Goal: Task Accomplishment & Management: Use online tool/utility

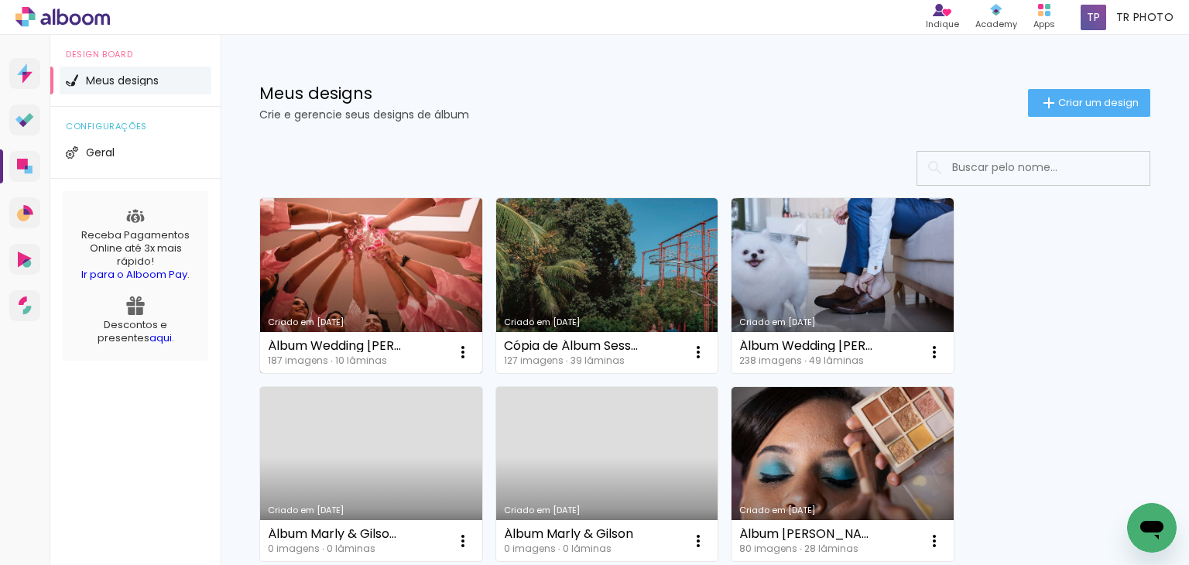
click at [399, 249] on link "Criado em [DATE]" at bounding box center [371, 285] width 222 height 175
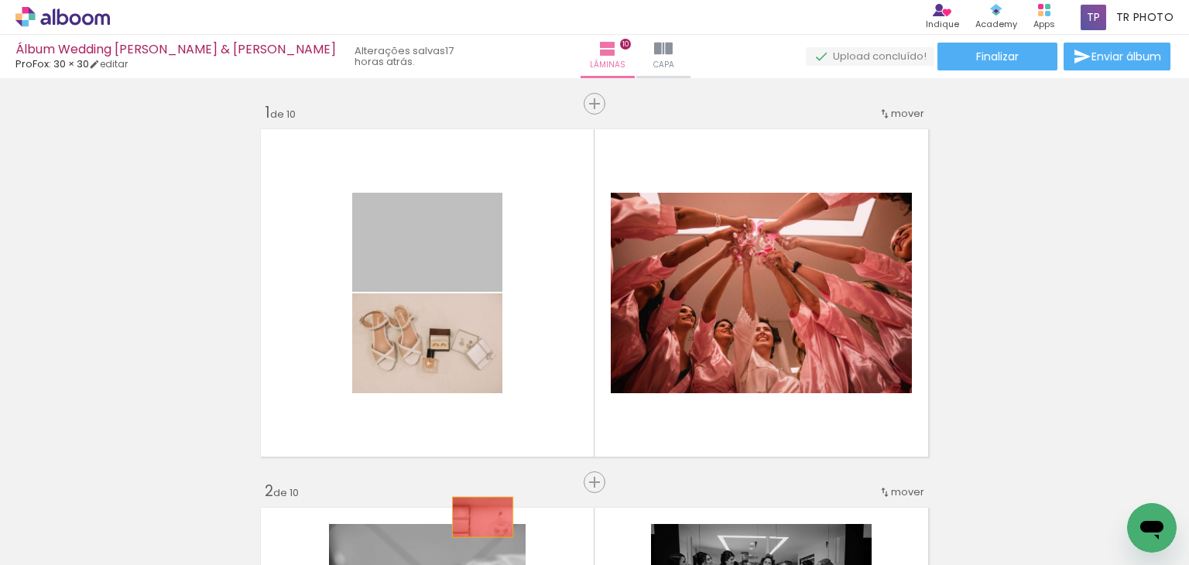
drag, startPoint x: 421, startPoint y: 258, endPoint x: 470, endPoint y: 515, distance: 260.7
click at [476, 518] on quentale-workspace at bounding box center [594, 282] width 1189 height 565
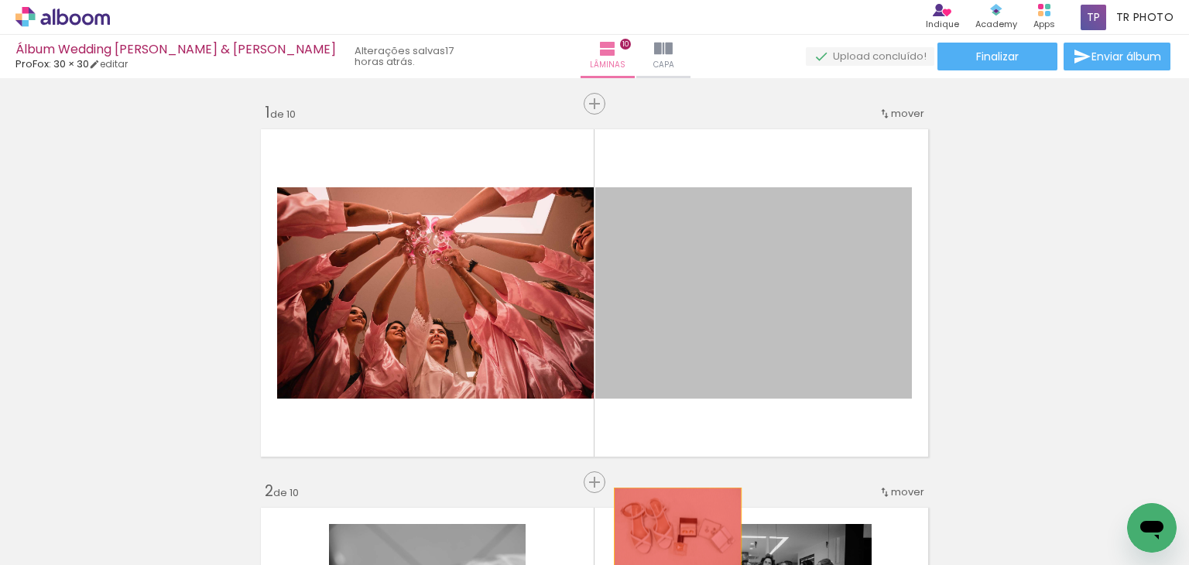
drag, startPoint x: 740, startPoint y: 258, endPoint x: 672, endPoint y: 530, distance: 280.8
click at [672, 530] on quentale-workspace at bounding box center [594, 282] width 1189 height 565
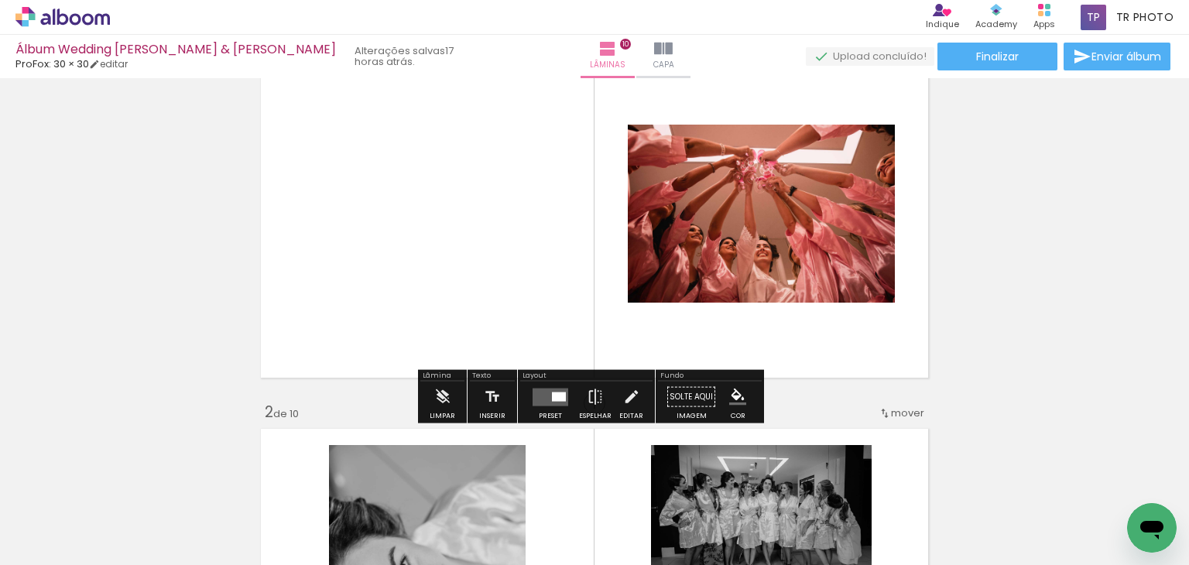
scroll to position [155, 0]
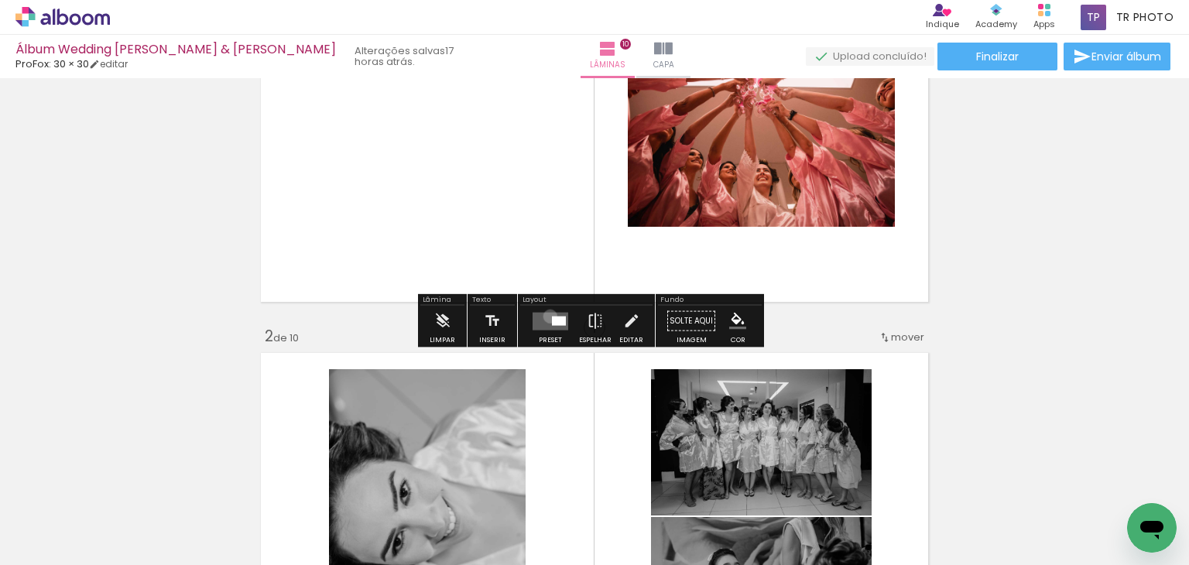
click at [546, 316] on quentale-layouter at bounding box center [550, 321] width 36 height 18
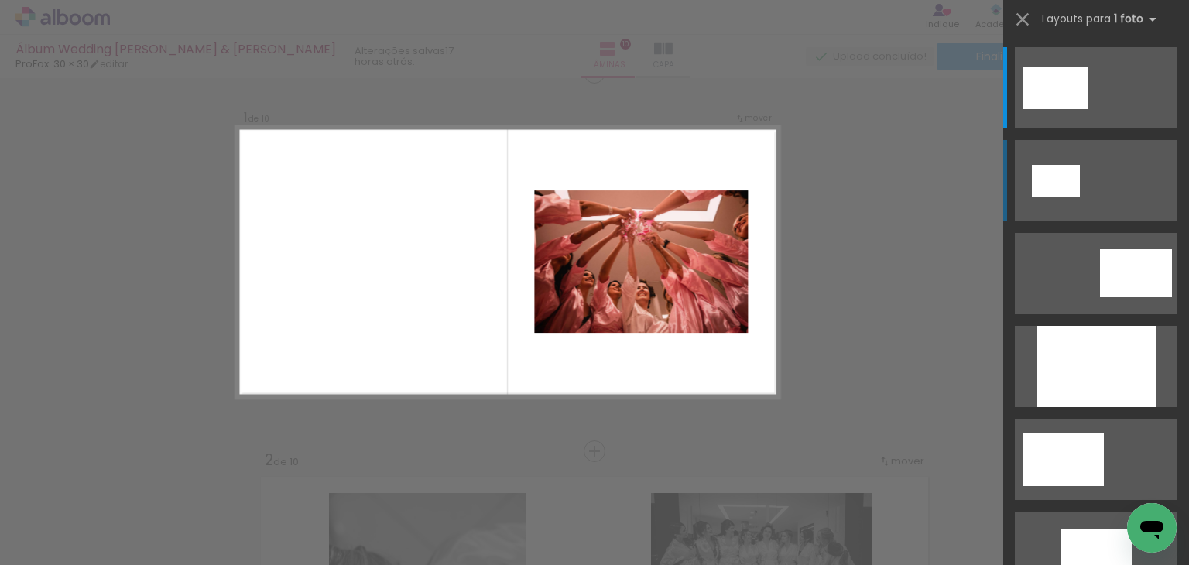
scroll to position [19, 0]
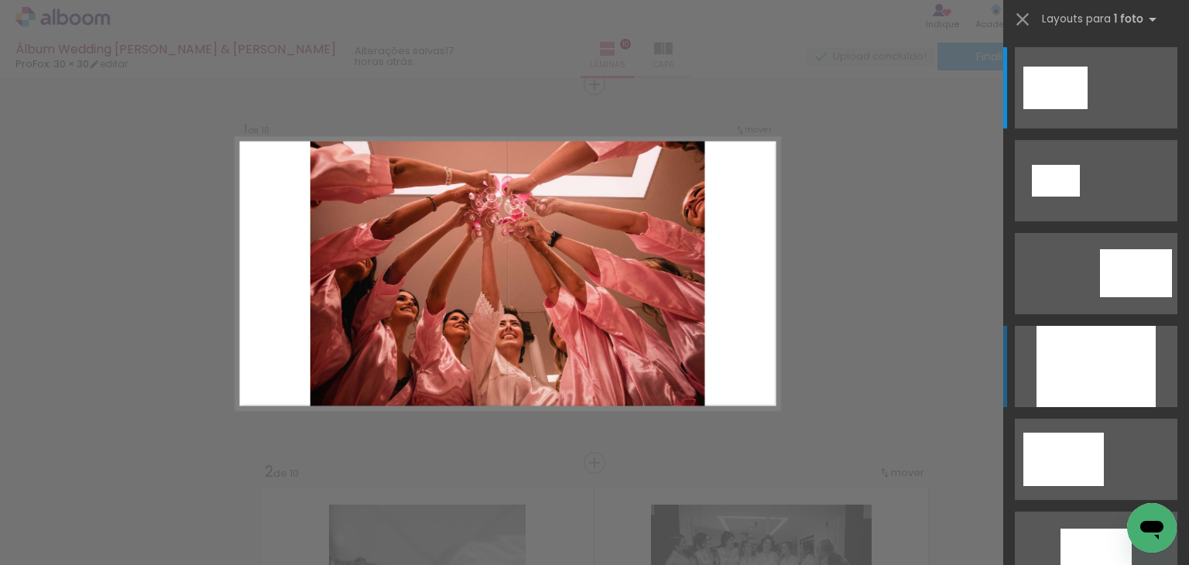
click at [1077, 369] on div at bounding box center [1095, 366] width 119 height 81
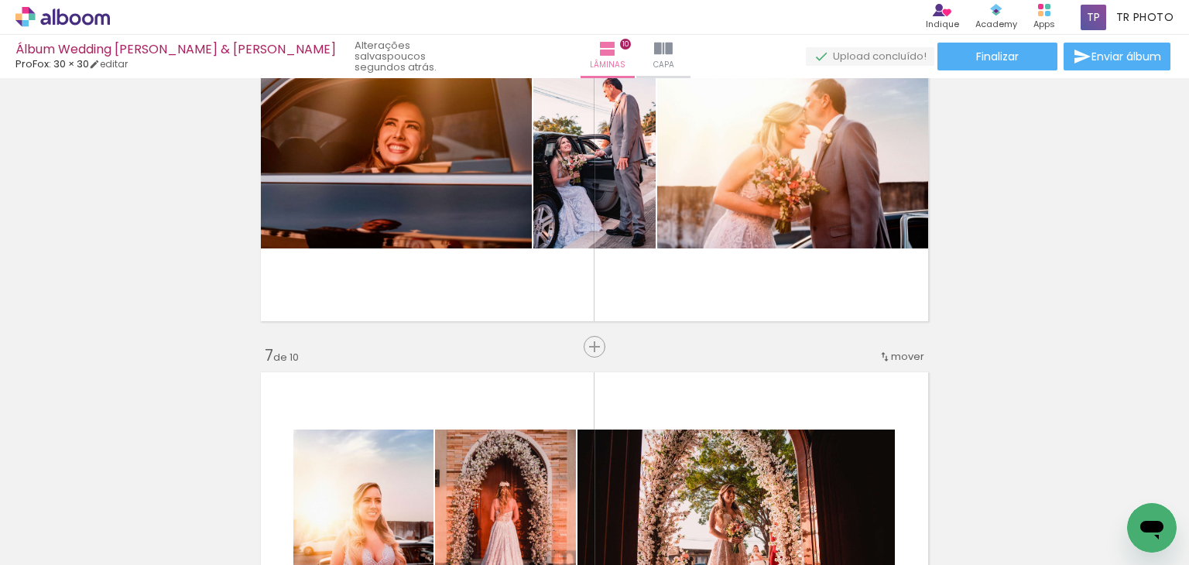
scroll to position [2244, 0]
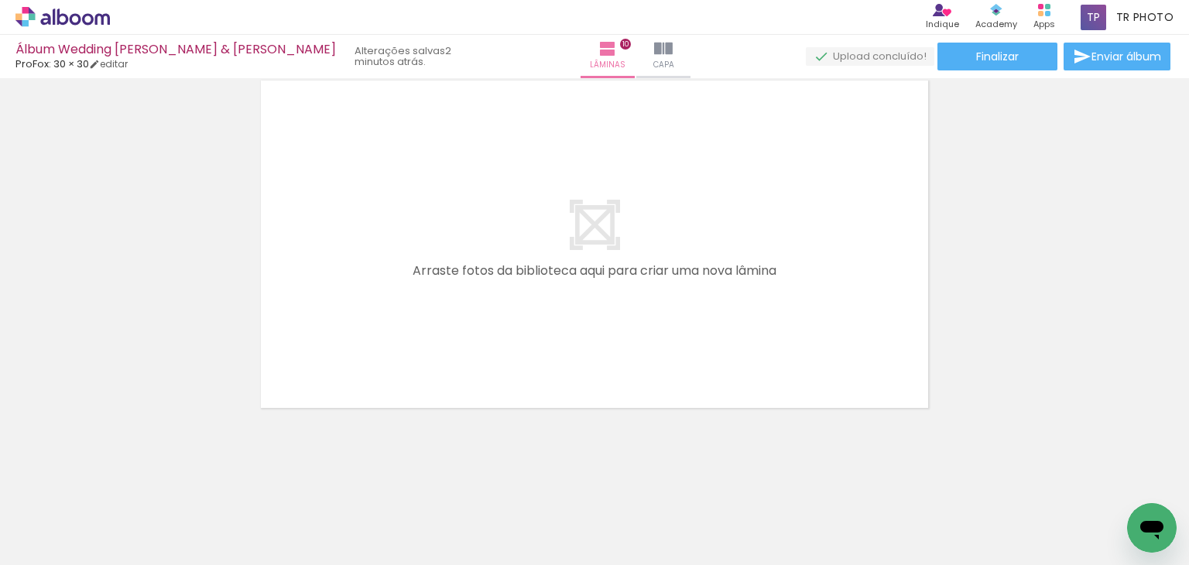
scroll to position [0, 4034]
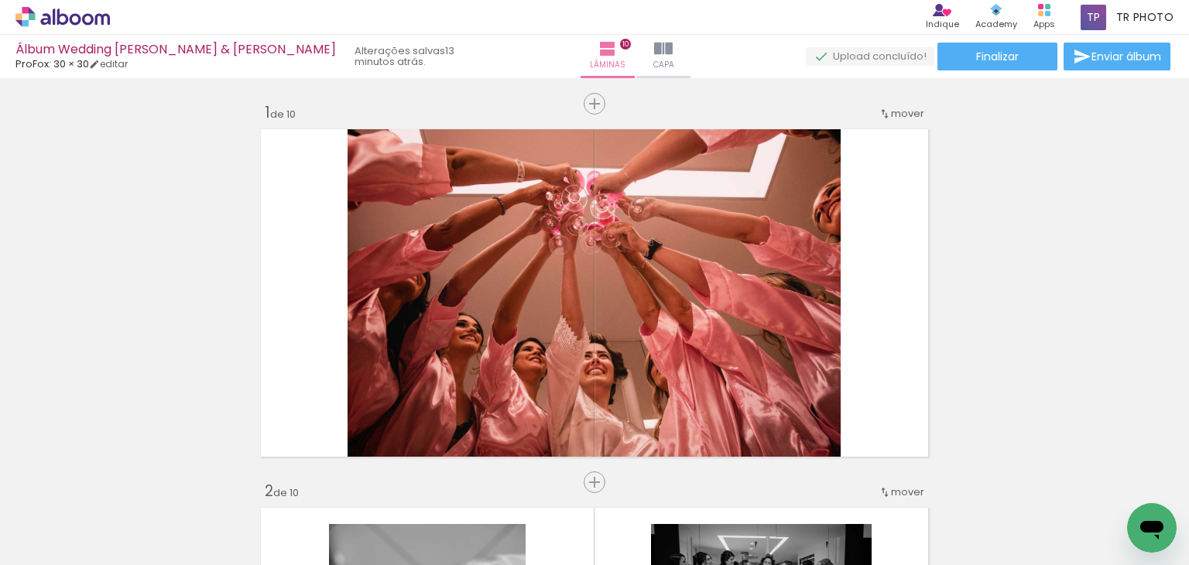
scroll to position [0, 4034]
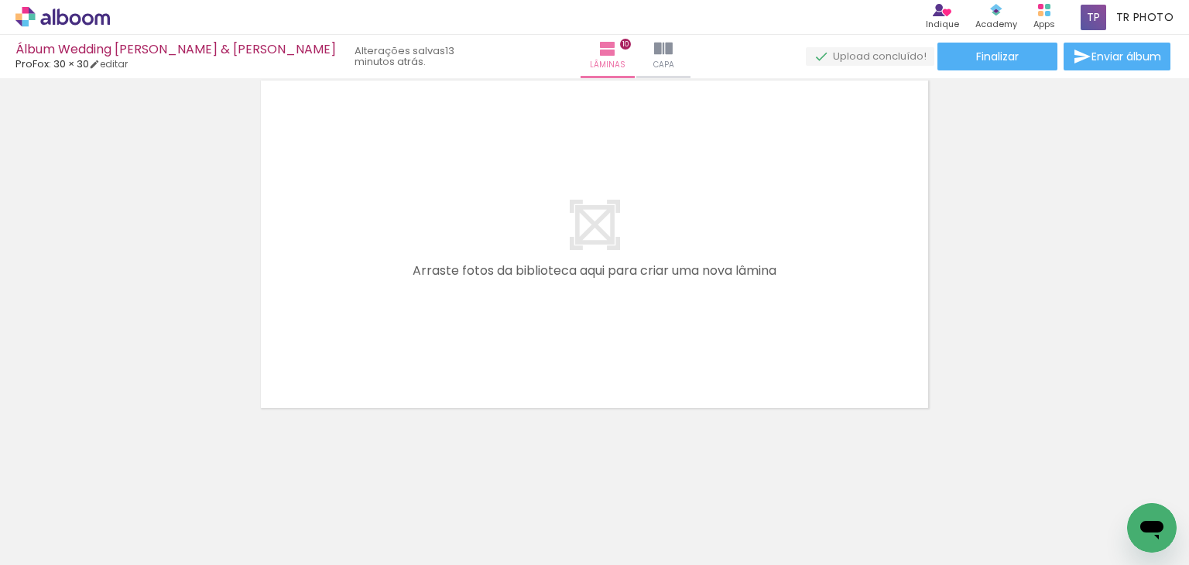
scroll to position [0, 4034]
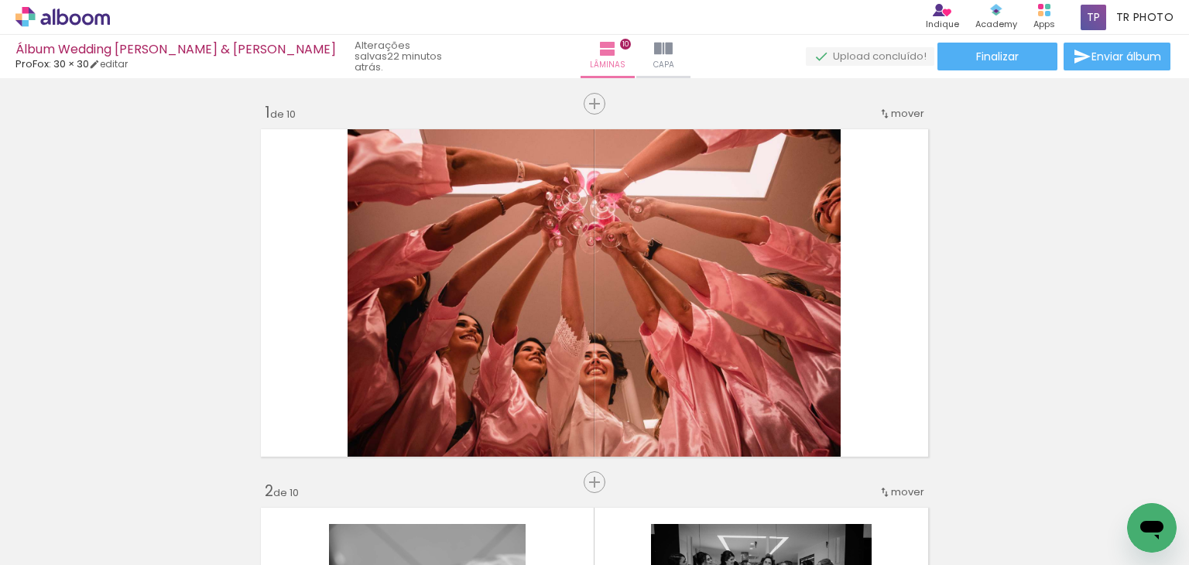
scroll to position [0, 4034]
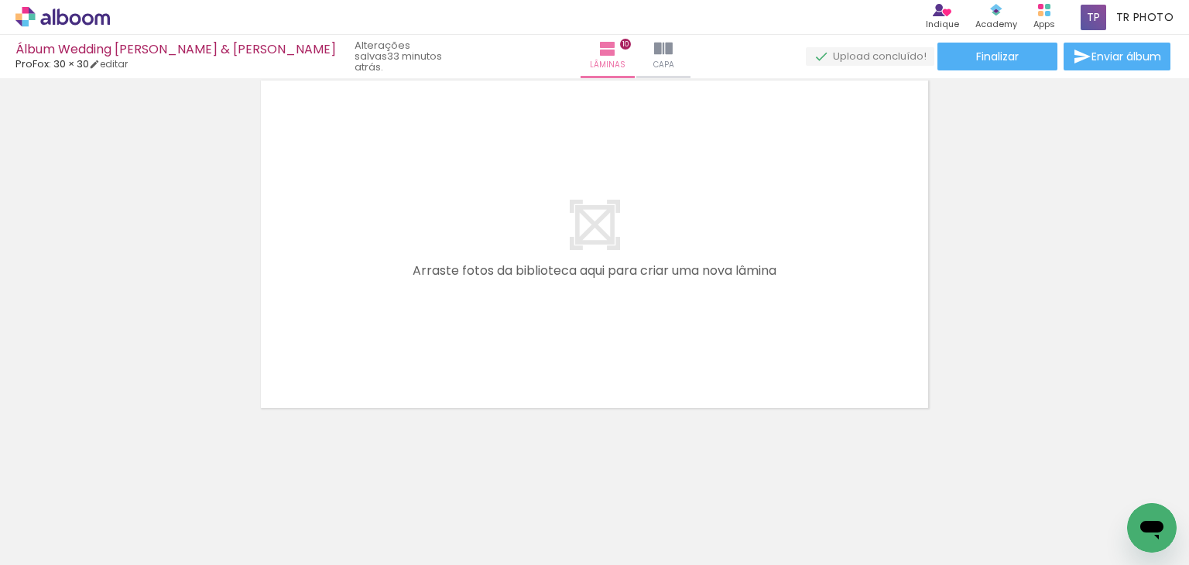
scroll to position [0, 4034]
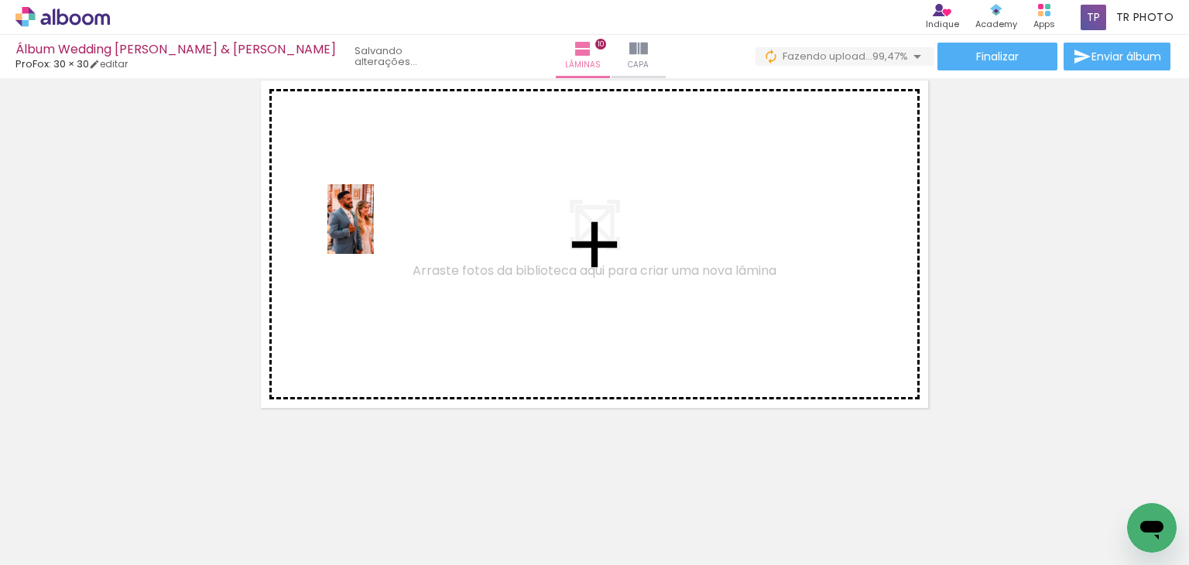
drag, startPoint x: 1127, startPoint y: 498, endPoint x: 374, endPoint y: 231, distance: 799.1
click at [374, 231] on quentale-workspace at bounding box center [594, 282] width 1189 height 565
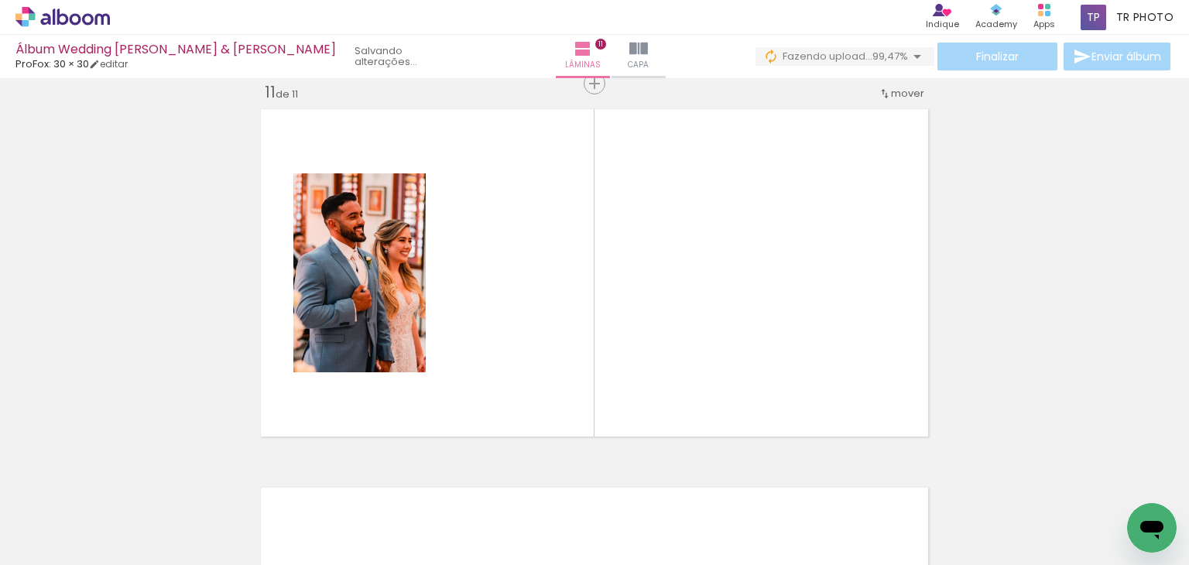
scroll to position [0, 3653]
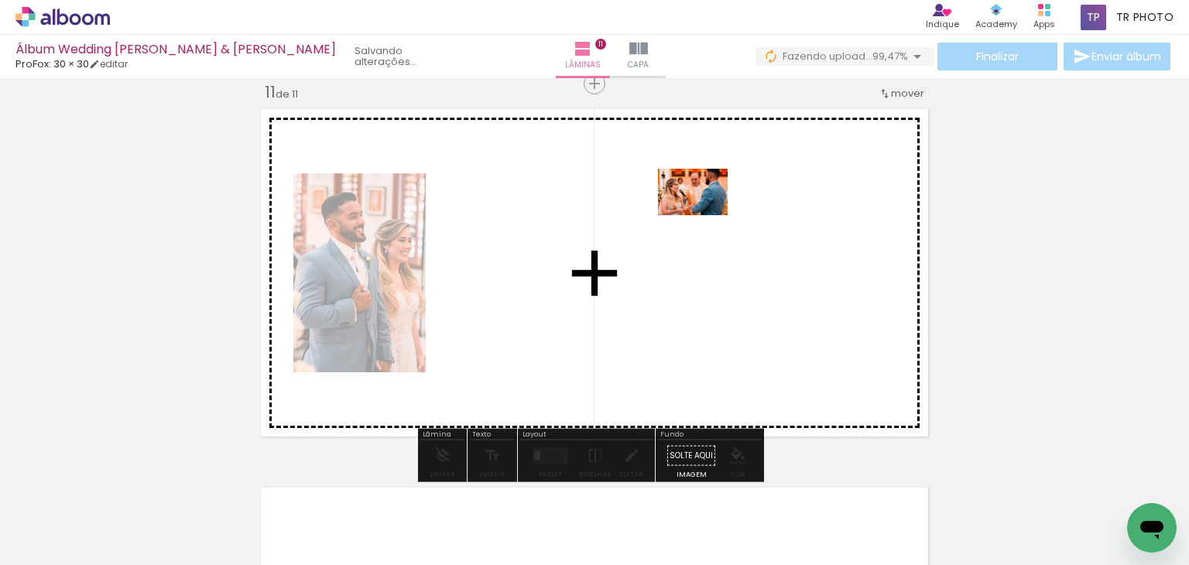
drag, startPoint x: 661, startPoint y: 519, endPoint x: 705, endPoint y: 212, distance: 310.4
click at [705, 212] on quentale-workspace at bounding box center [594, 282] width 1189 height 565
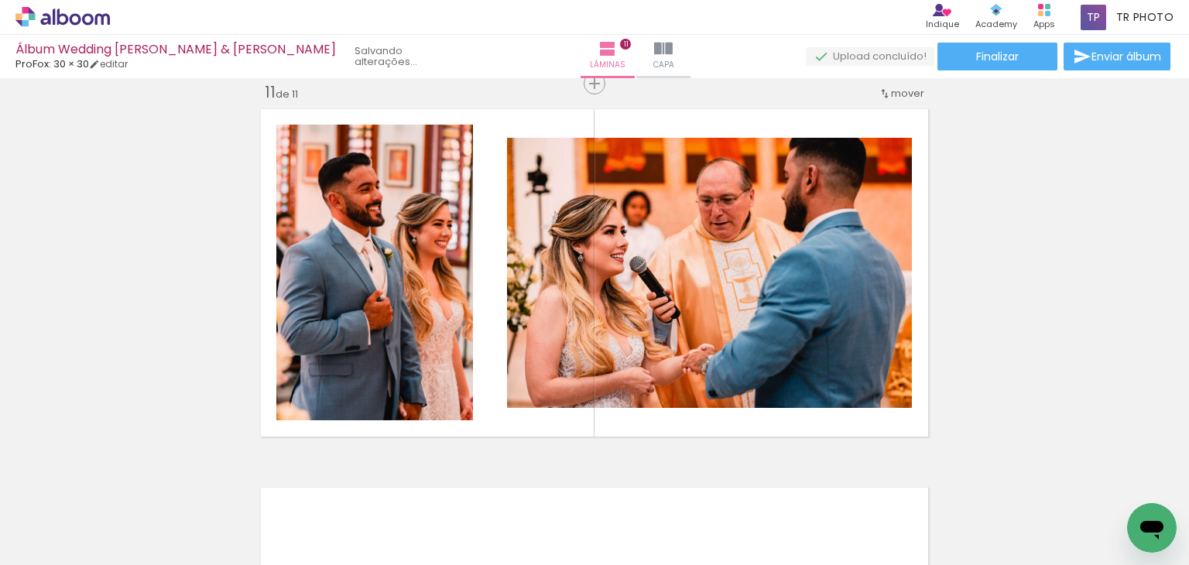
scroll to position [0, 4532]
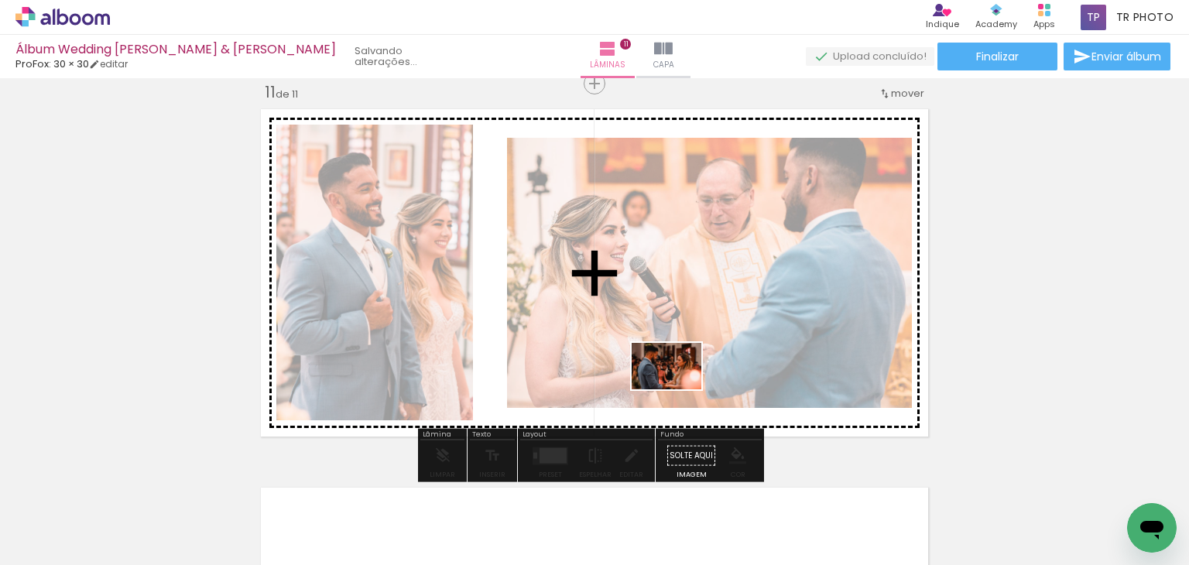
drag, startPoint x: 664, startPoint y: 509, endPoint x: 678, endPoint y: 389, distance: 120.7
click at [678, 389] on quentale-workspace at bounding box center [594, 282] width 1189 height 565
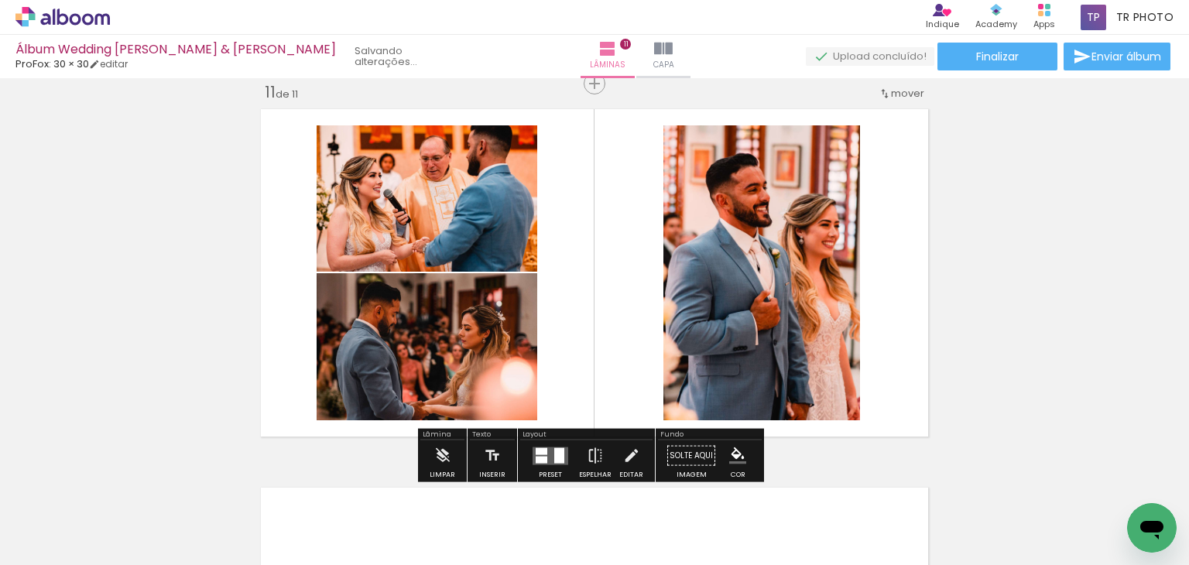
click at [744, 335] on quentale-photo at bounding box center [761, 272] width 197 height 295
click at [587, 453] on iron-icon at bounding box center [595, 455] width 17 height 31
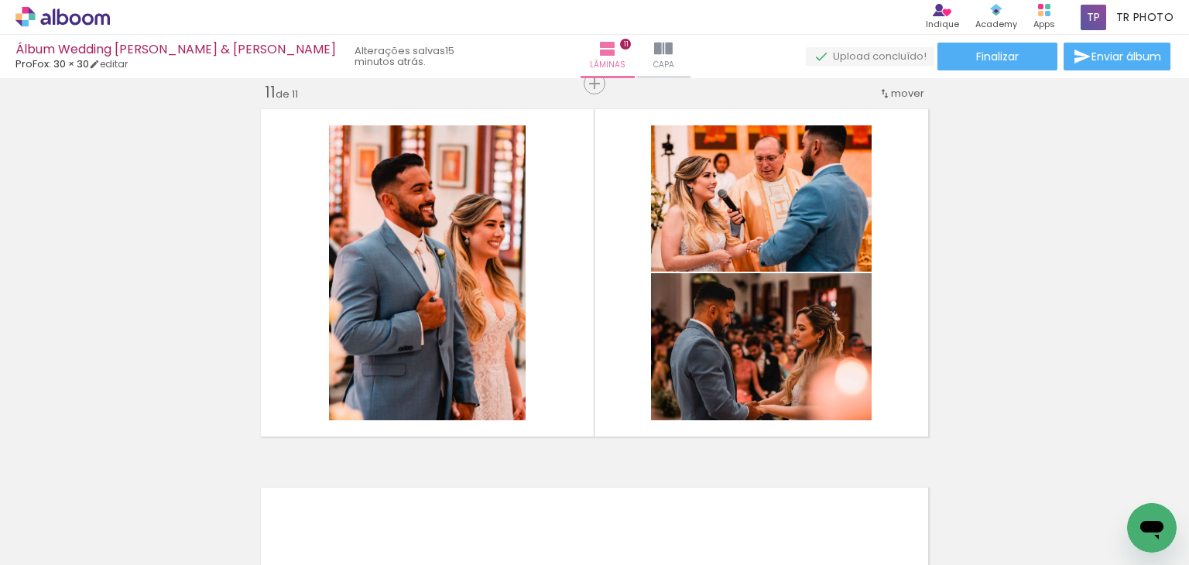
scroll to position [0, 4350]
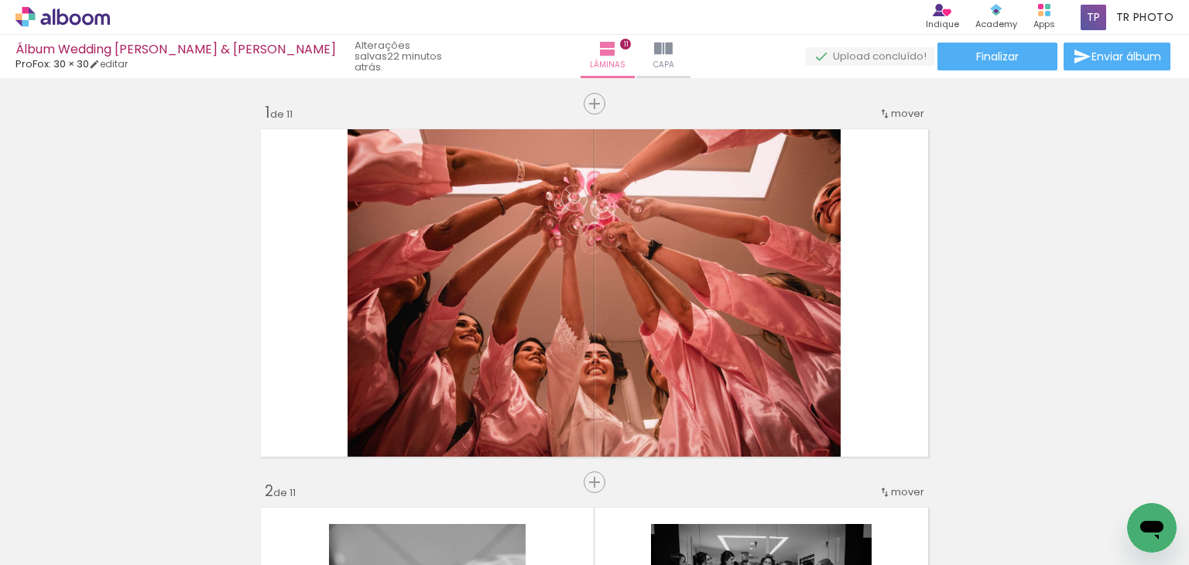
scroll to position [0, 4350]
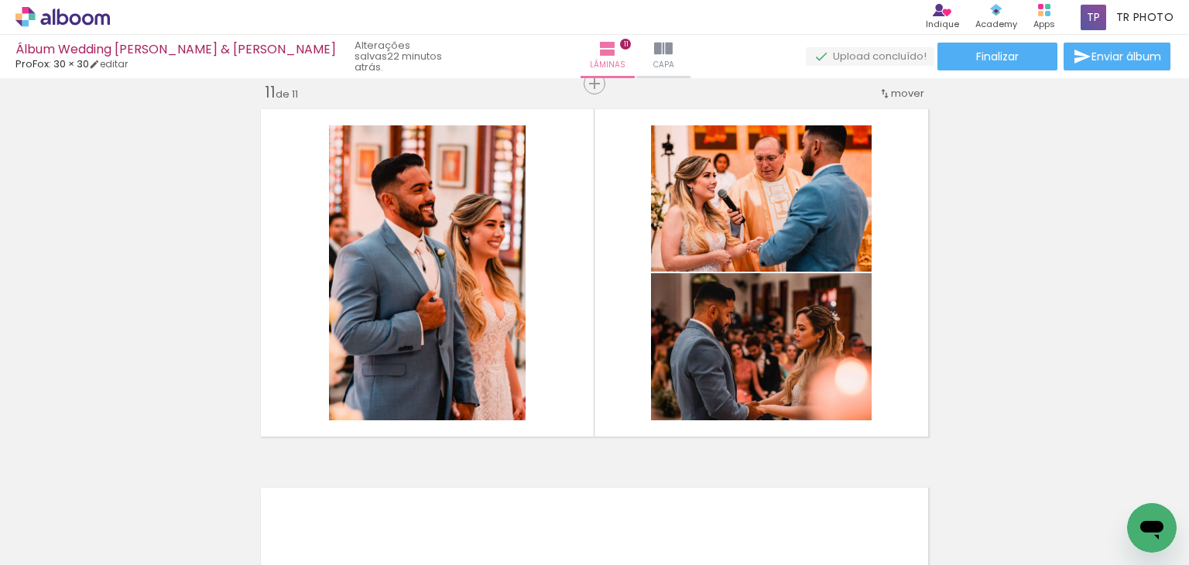
click at [560, 518] on div at bounding box center [572, 512] width 77 height 51
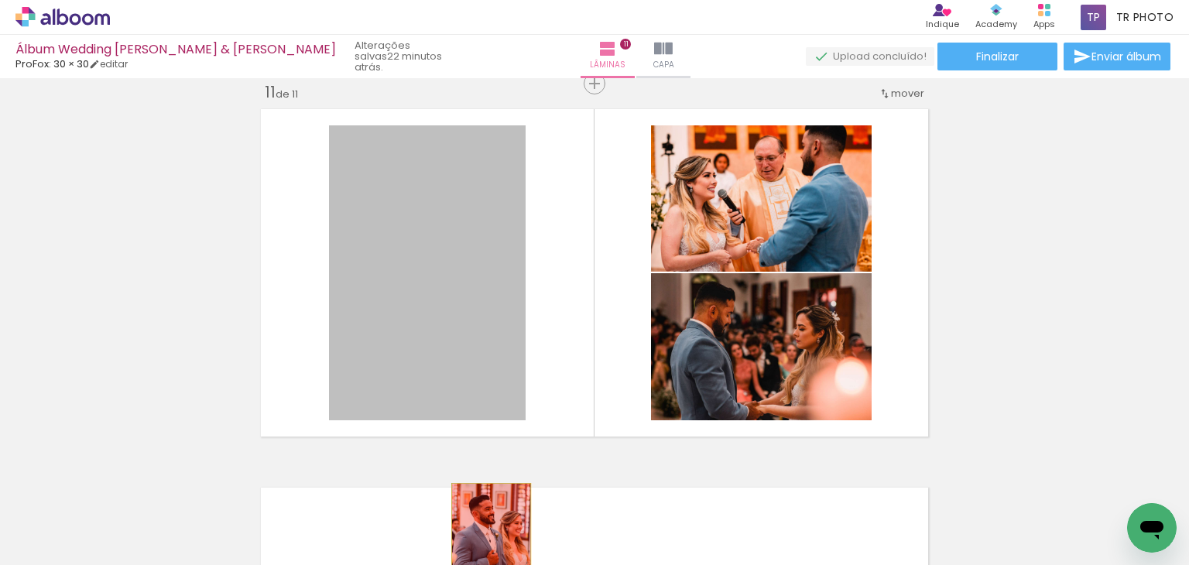
drag, startPoint x: 440, startPoint y: 279, endPoint x: 535, endPoint y: 487, distance: 228.2
click at [483, 542] on quentale-workspace at bounding box center [594, 282] width 1189 height 565
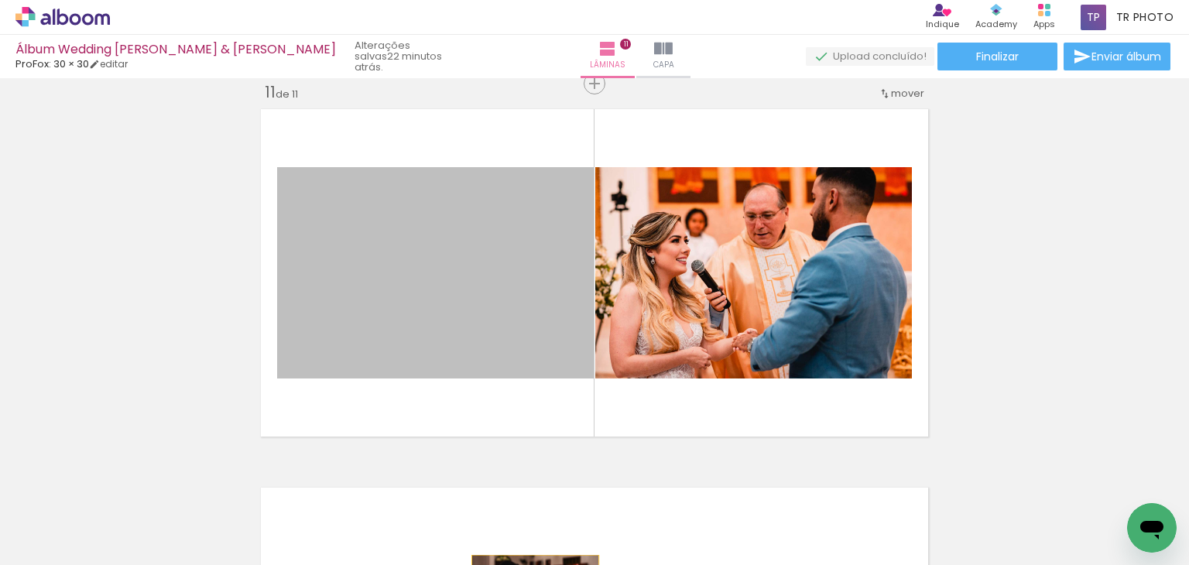
drag, startPoint x: 518, startPoint y: 282, endPoint x: 570, endPoint y: 520, distance: 243.2
click at [532, 564] on html "link( href="../../bower_components/polymer/polymer.html" rel="import" ) picture…" at bounding box center [594, 282] width 1189 height 565
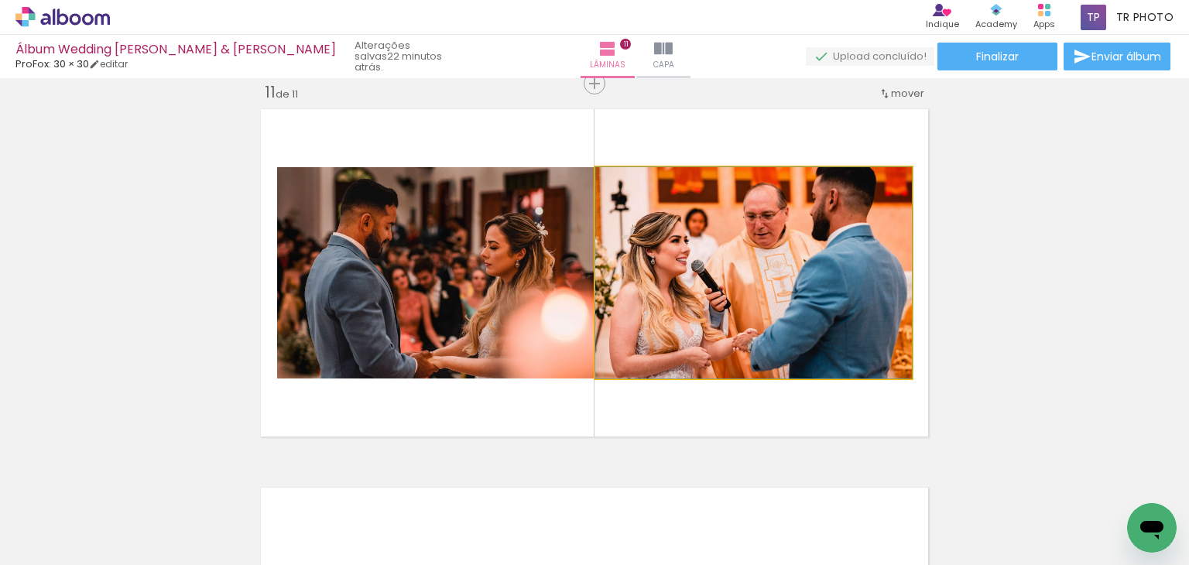
drag, startPoint x: 683, startPoint y: 253, endPoint x: 659, endPoint y: 537, distance: 285.0
click at [659, 539] on quentale-workspace at bounding box center [594, 282] width 1189 height 565
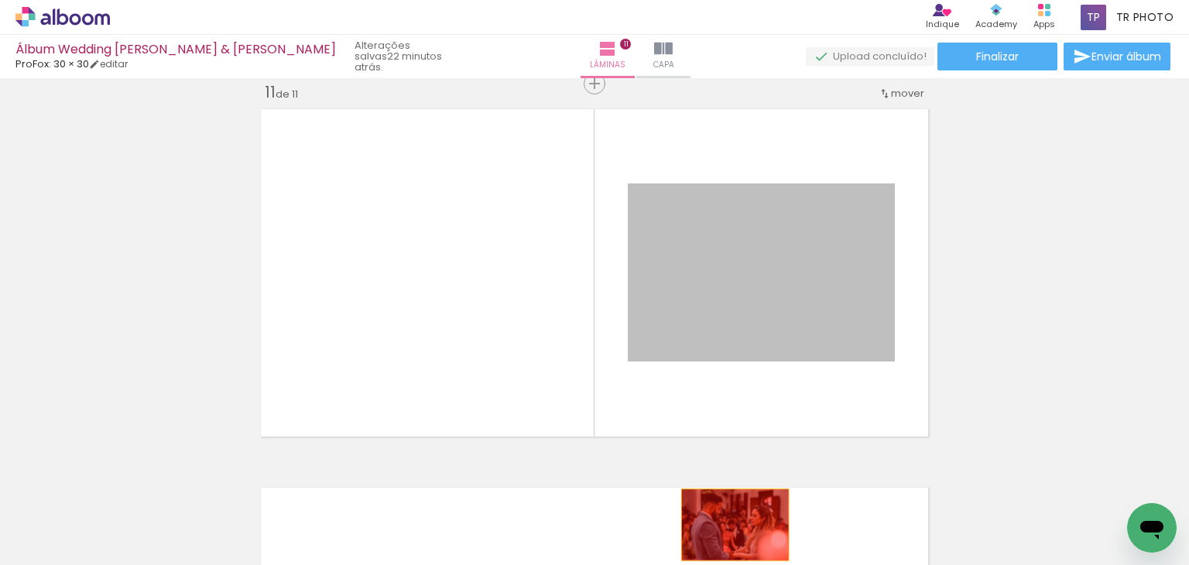
drag, startPoint x: 743, startPoint y: 238, endPoint x: 723, endPoint y: 522, distance: 285.5
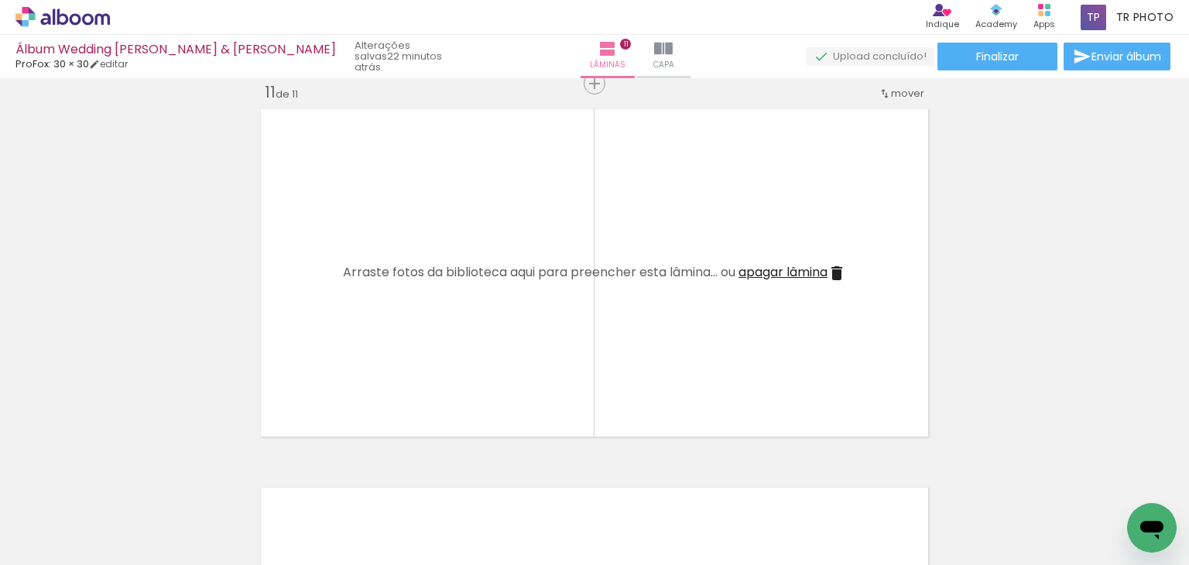
scroll to position [0, 0]
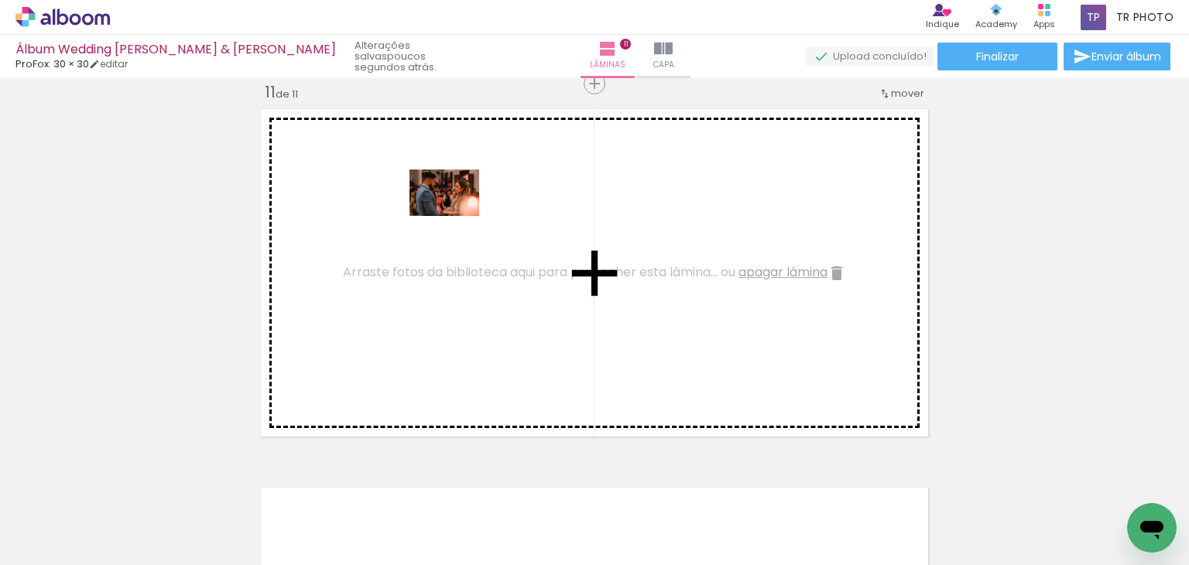
drag, startPoint x: 756, startPoint y: 511, endPoint x: 456, endPoint y: 214, distance: 422.4
click at [456, 214] on quentale-workspace at bounding box center [594, 282] width 1189 height 565
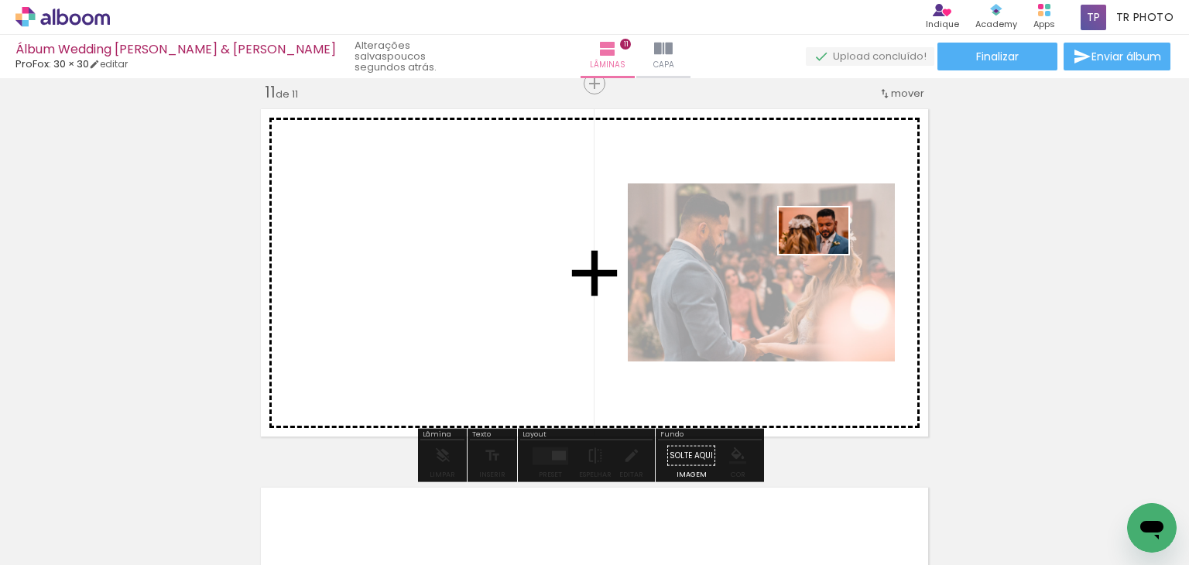
drag, startPoint x: 864, startPoint y: 514, endPoint x: 825, endPoint y: 254, distance: 262.9
click at [825, 254] on quentale-workspace at bounding box center [594, 282] width 1189 height 565
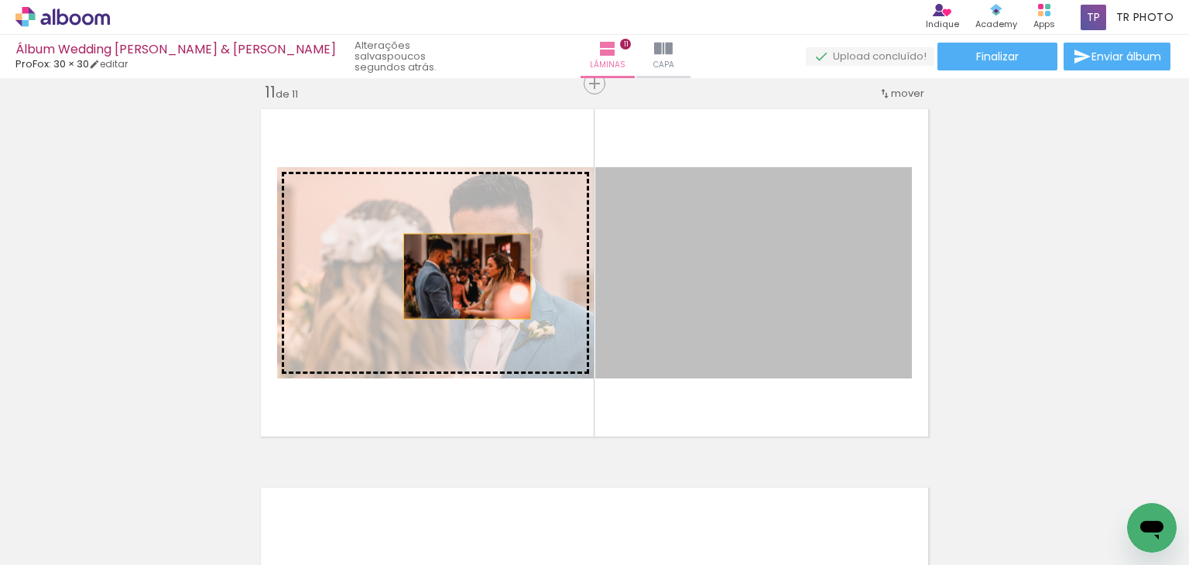
drag, startPoint x: 851, startPoint y: 279, endPoint x: 461, endPoint y: 276, distance: 390.0
click at [0, 0] on slot at bounding box center [0, 0] width 0 height 0
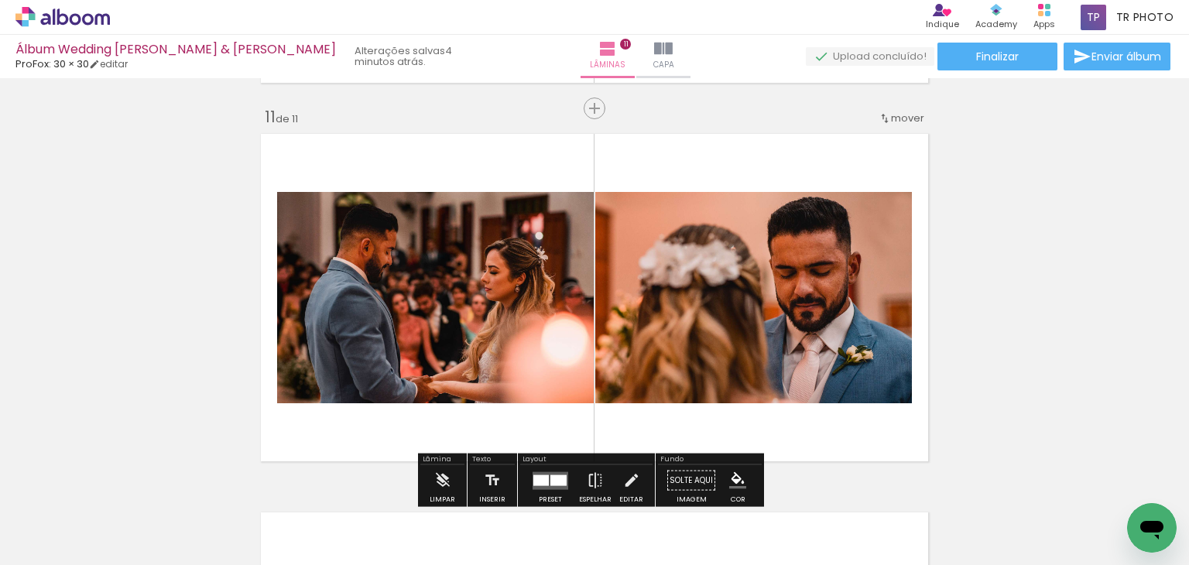
scroll to position [3804, 0]
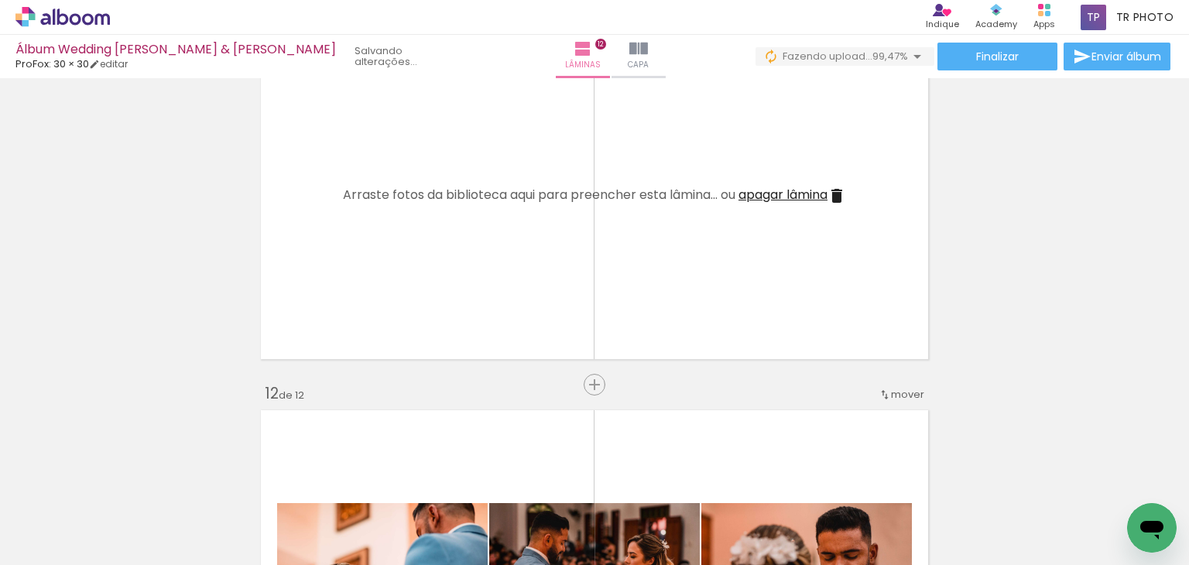
scroll to position [0, 15409]
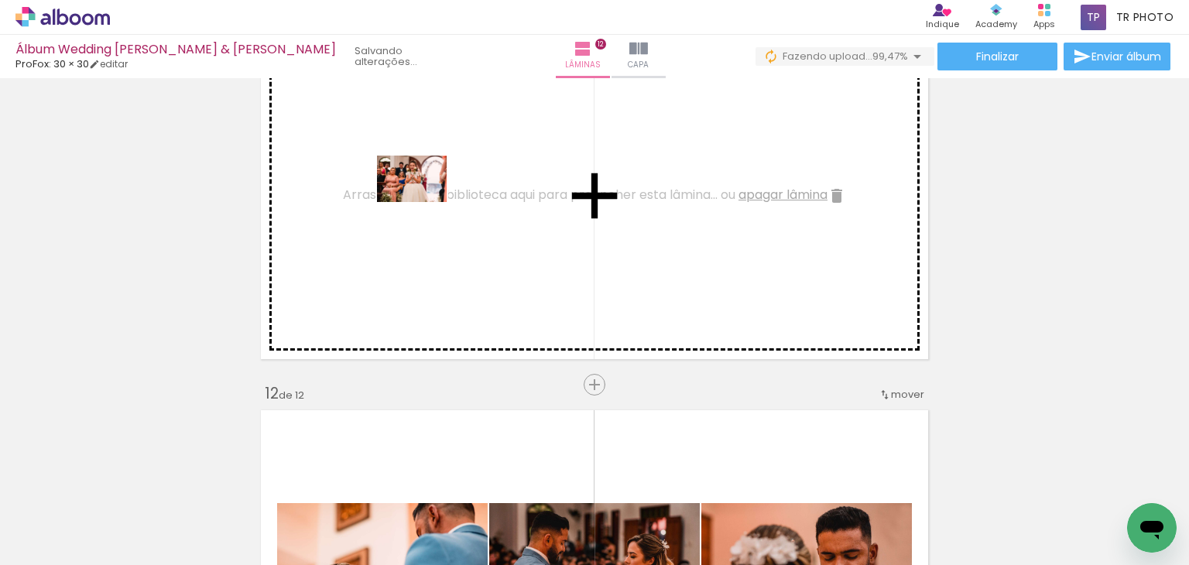
drag, startPoint x: 1118, startPoint y: 502, endPoint x: 423, endPoint y: 202, distance: 757.7
click at [423, 202] on quentale-workspace at bounding box center [594, 282] width 1189 height 565
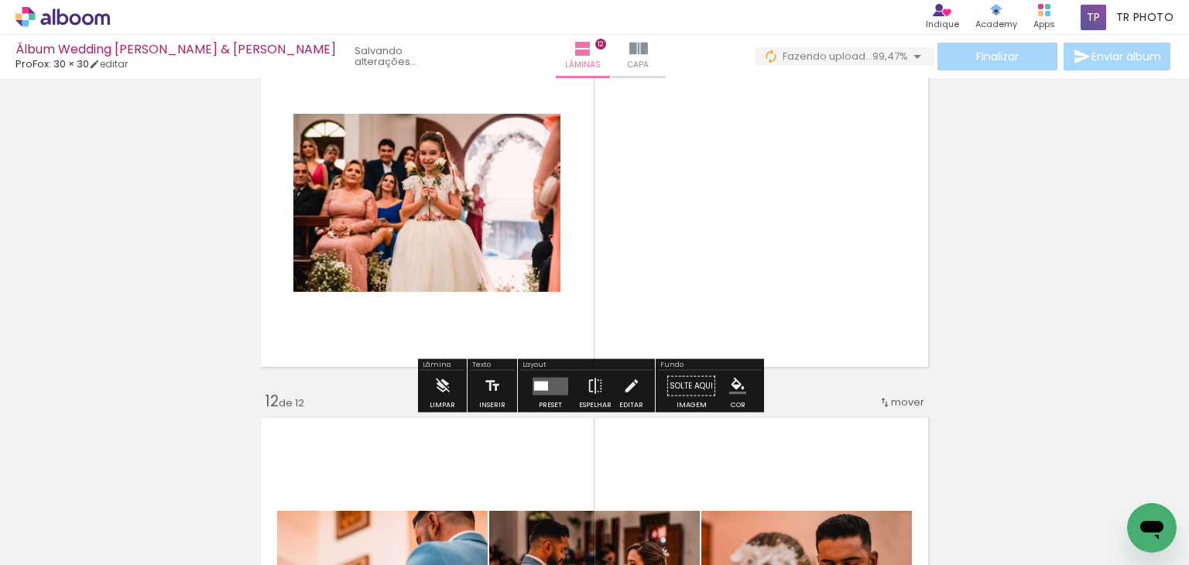
scroll to position [3882, 0]
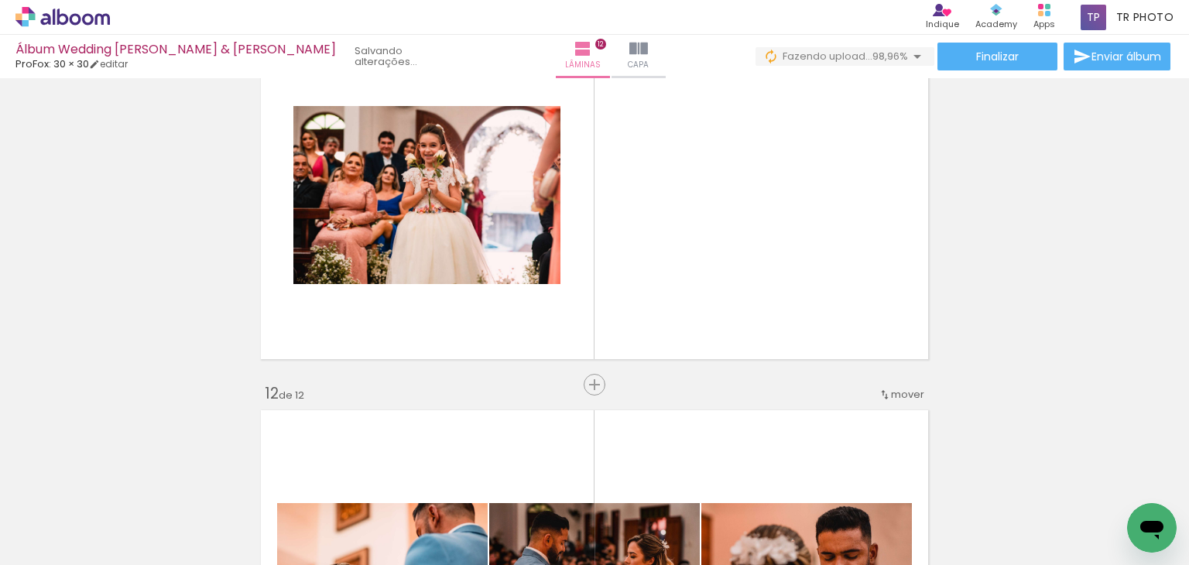
scroll to position [0, 3820]
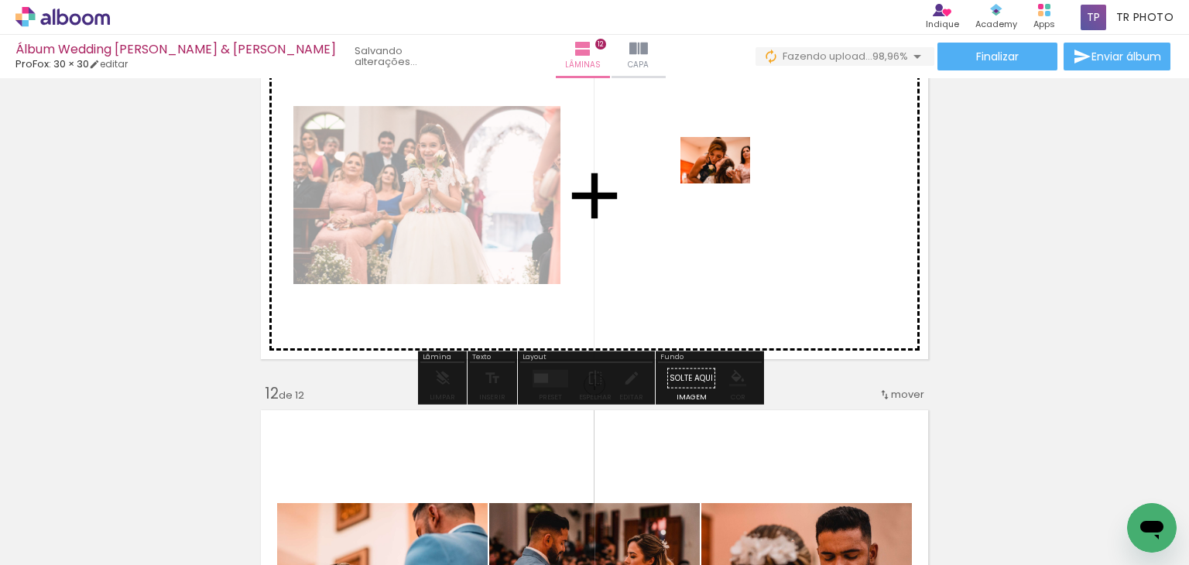
drag, startPoint x: 489, startPoint y: 517, endPoint x: 727, endPoint y: 183, distance: 409.5
click at [727, 183] on quentale-workspace at bounding box center [594, 282] width 1189 height 565
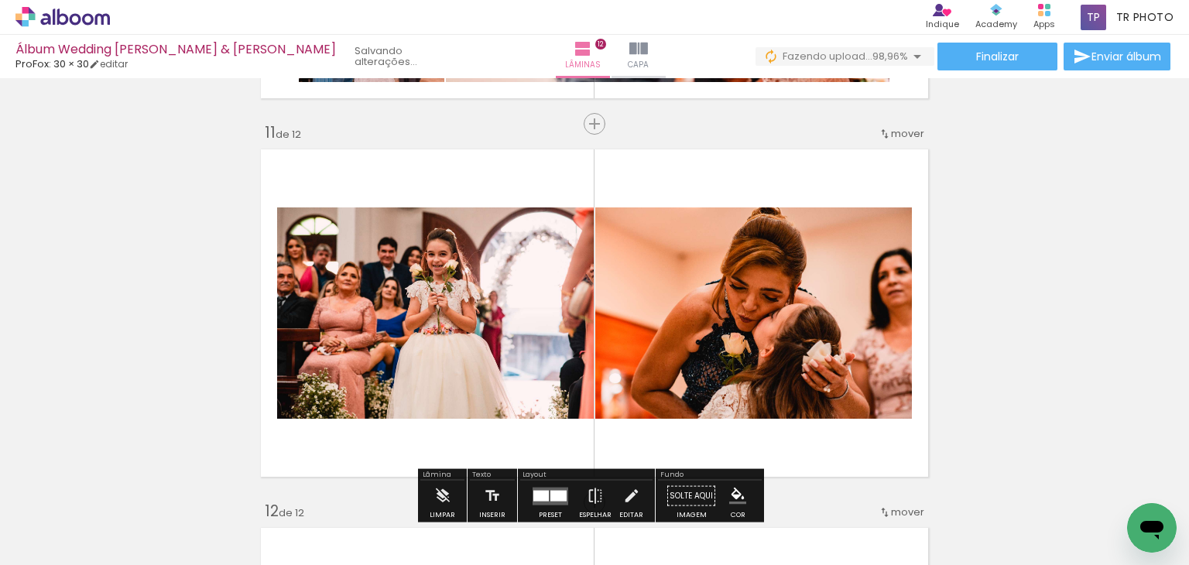
scroll to position [3727, 0]
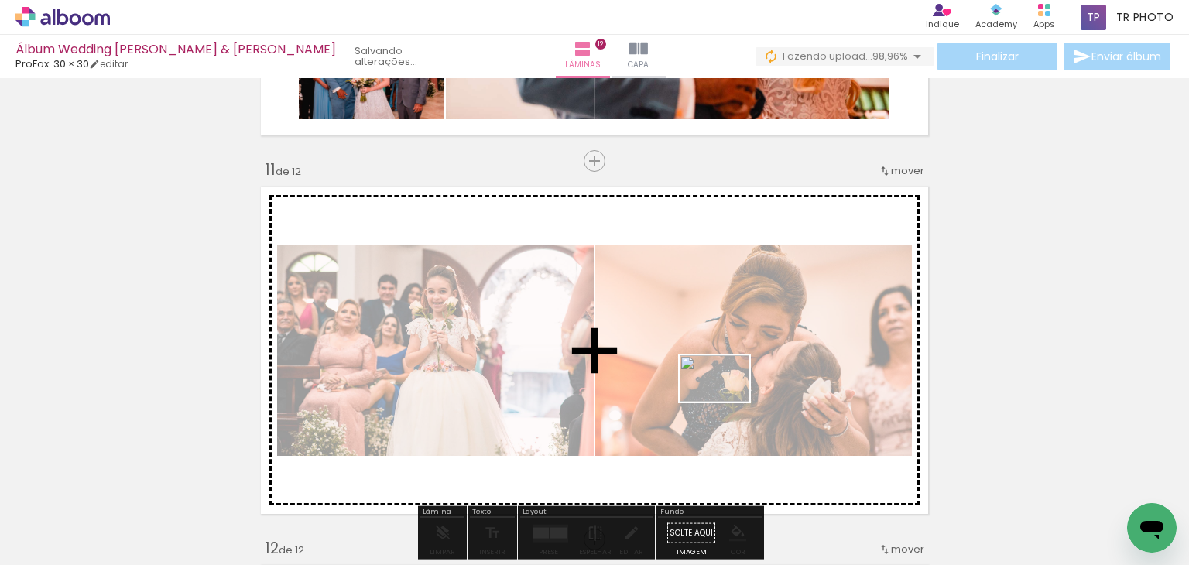
drag, startPoint x: 589, startPoint y: 519, endPoint x: 726, endPoint y: 402, distance: 180.0
click at [726, 402] on quentale-workspace at bounding box center [594, 282] width 1189 height 565
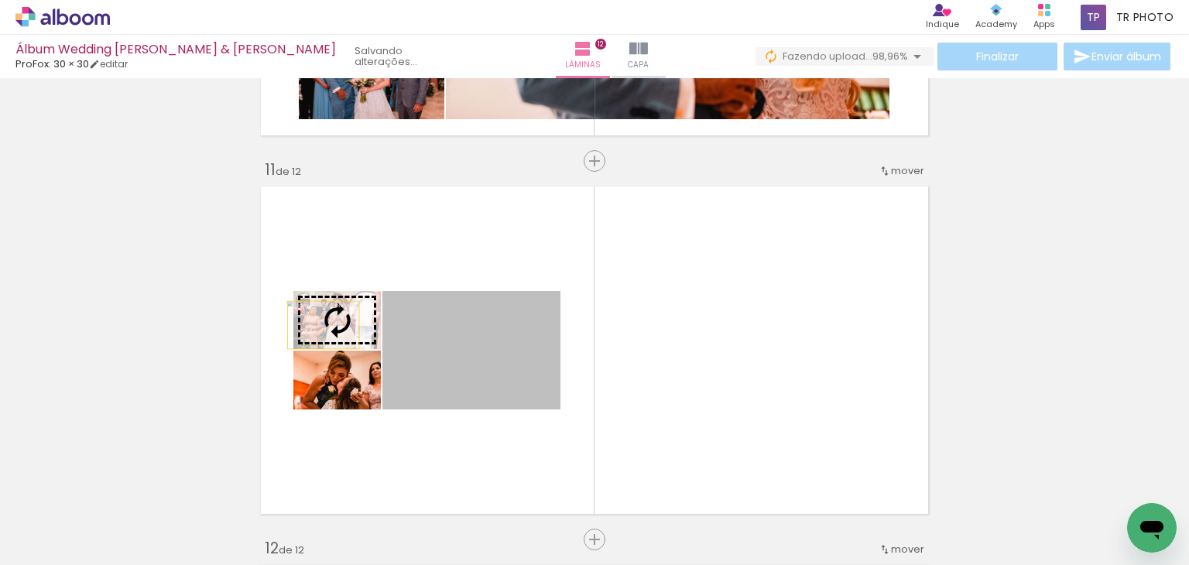
drag, startPoint x: 535, startPoint y: 353, endPoint x: 317, endPoint y: 325, distance: 220.0
click at [0, 0] on slot at bounding box center [0, 0] width 0 height 0
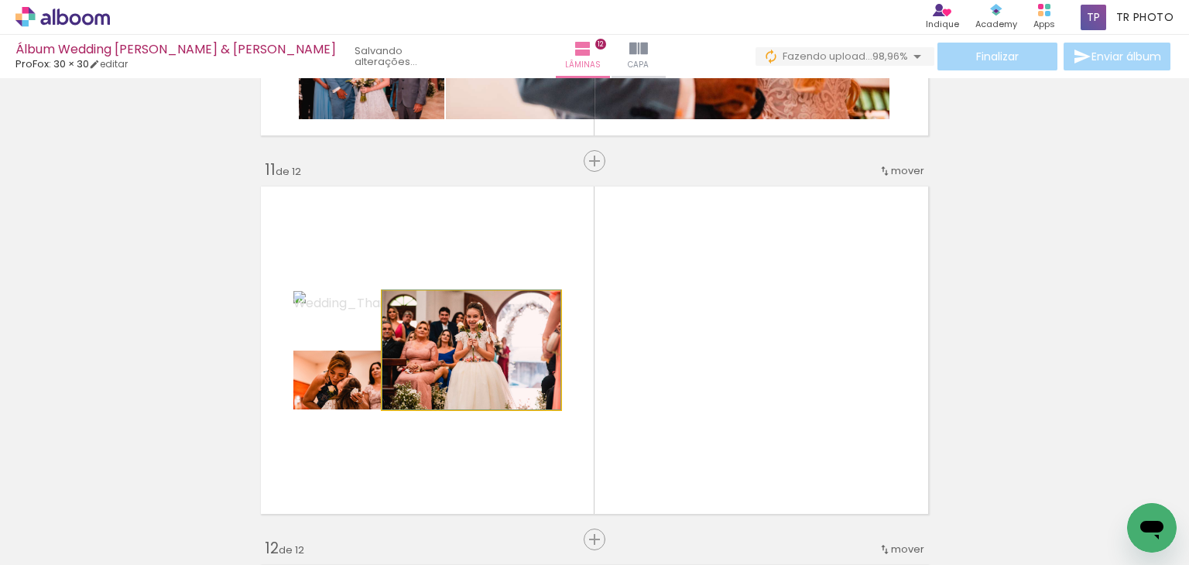
click at [537, 348] on quentale-photo at bounding box center [471, 350] width 178 height 118
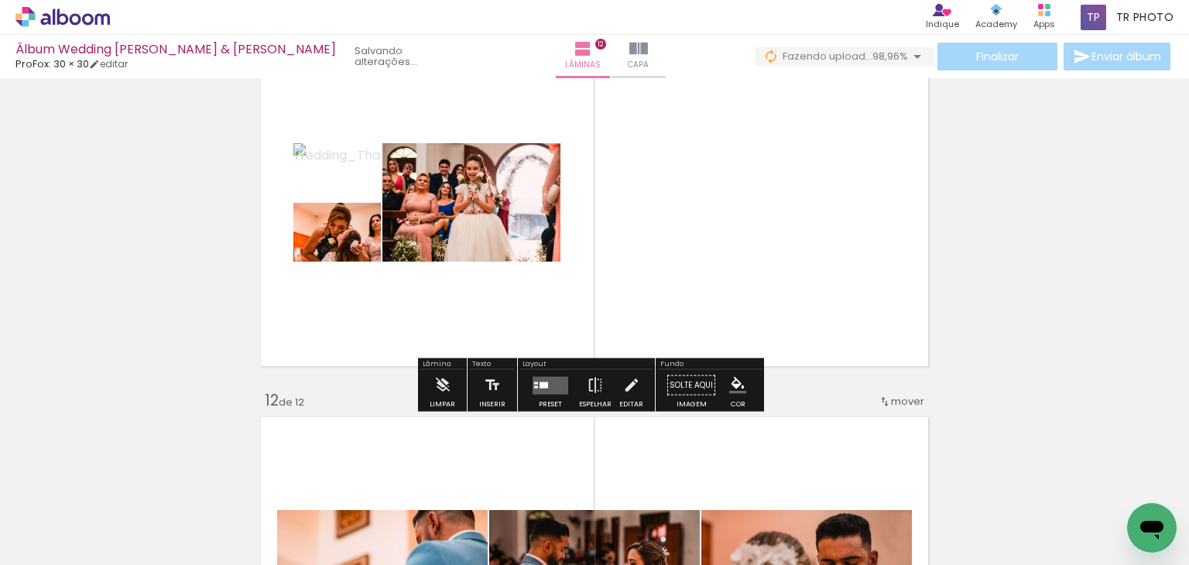
scroll to position [3882, 0]
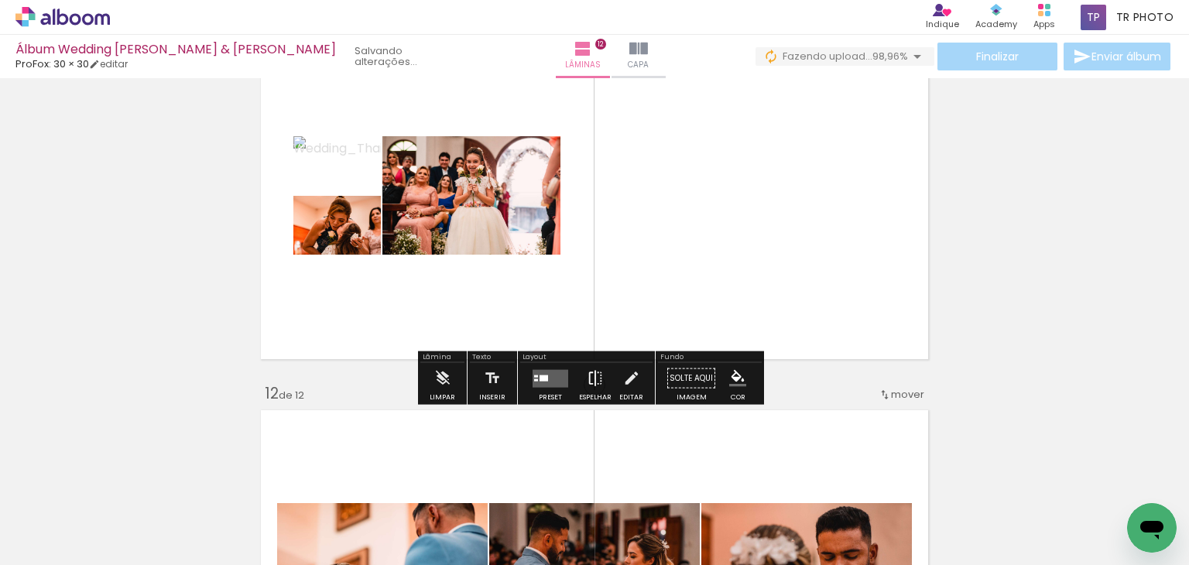
click at [590, 379] on iron-icon at bounding box center [595, 378] width 17 height 31
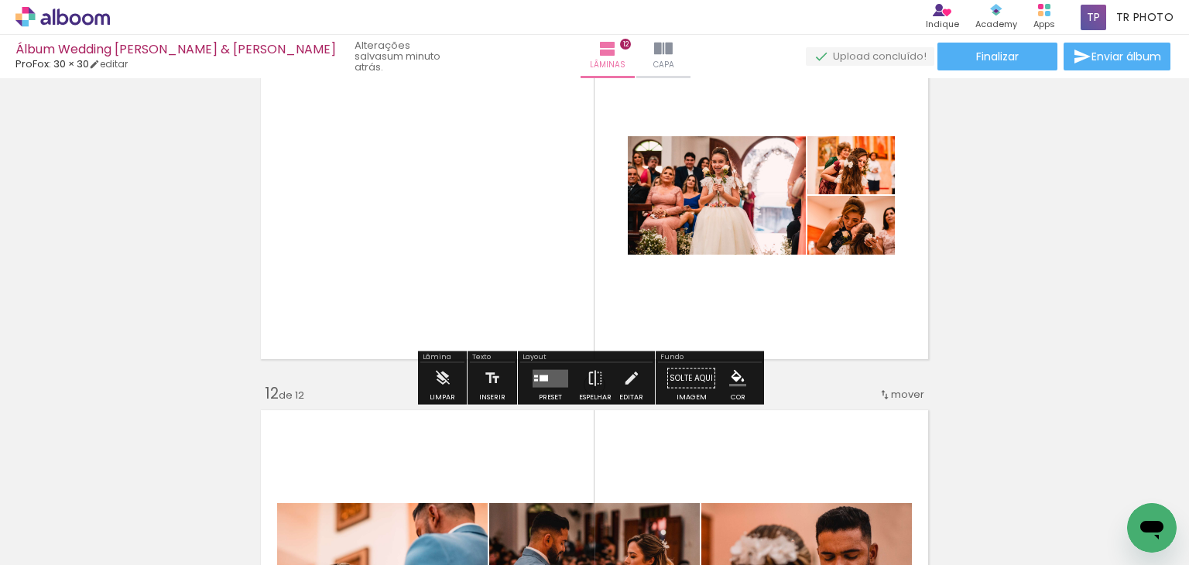
click at [580, 385] on paper-button "Espelhar" at bounding box center [595, 382] width 40 height 39
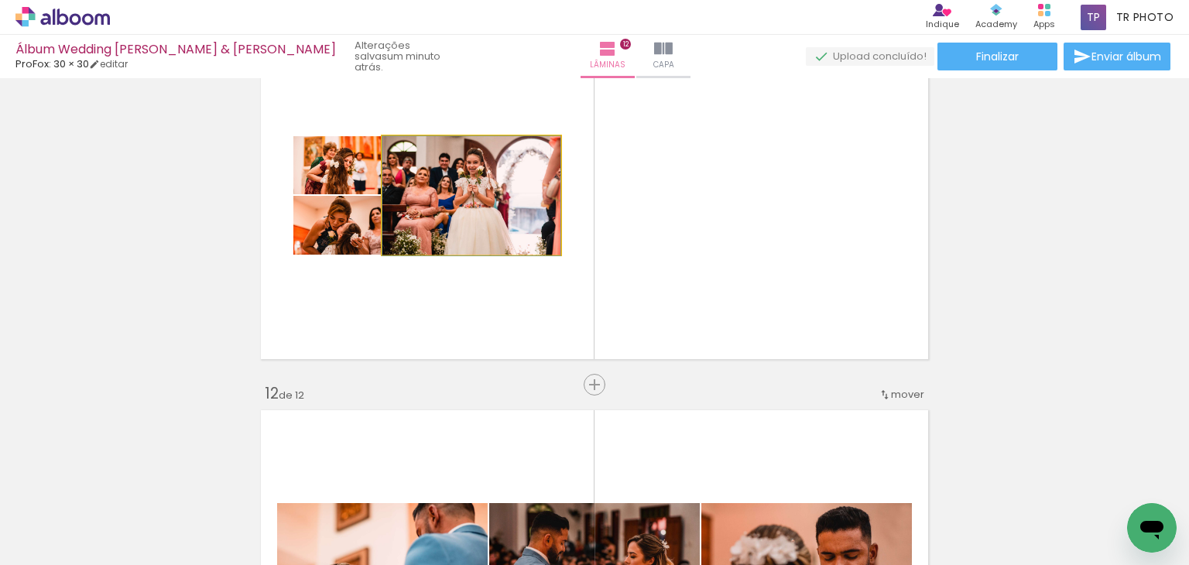
drag, startPoint x: 470, startPoint y: 182, endPoint x: 487, endPoint y: 220, distance: 41.6
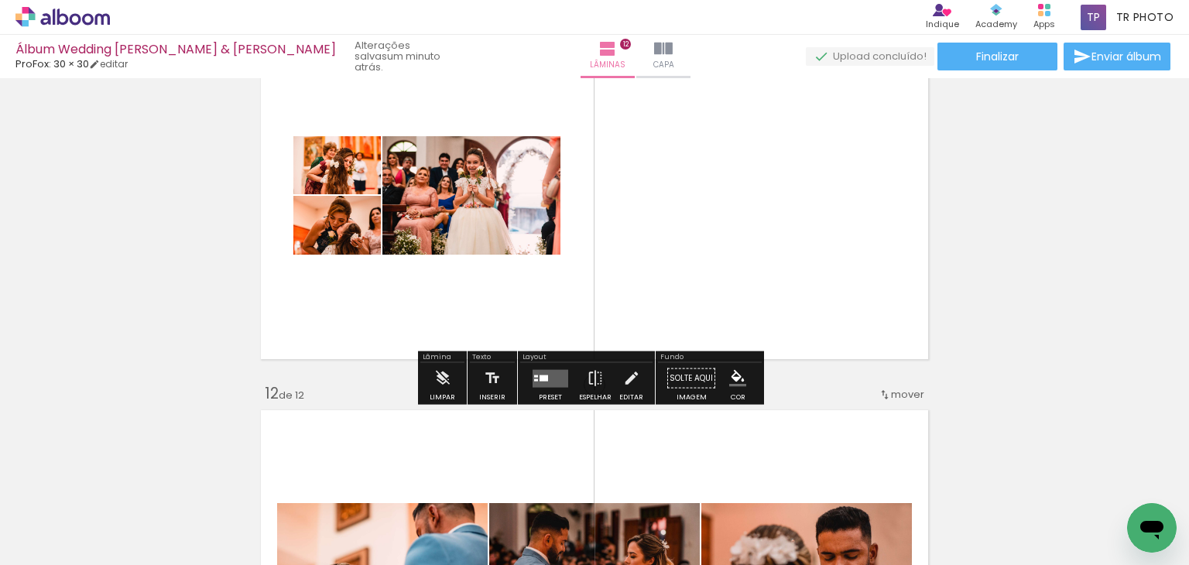
click at [539, 375] on div at bounding box center [543, 378] width 9 height 6
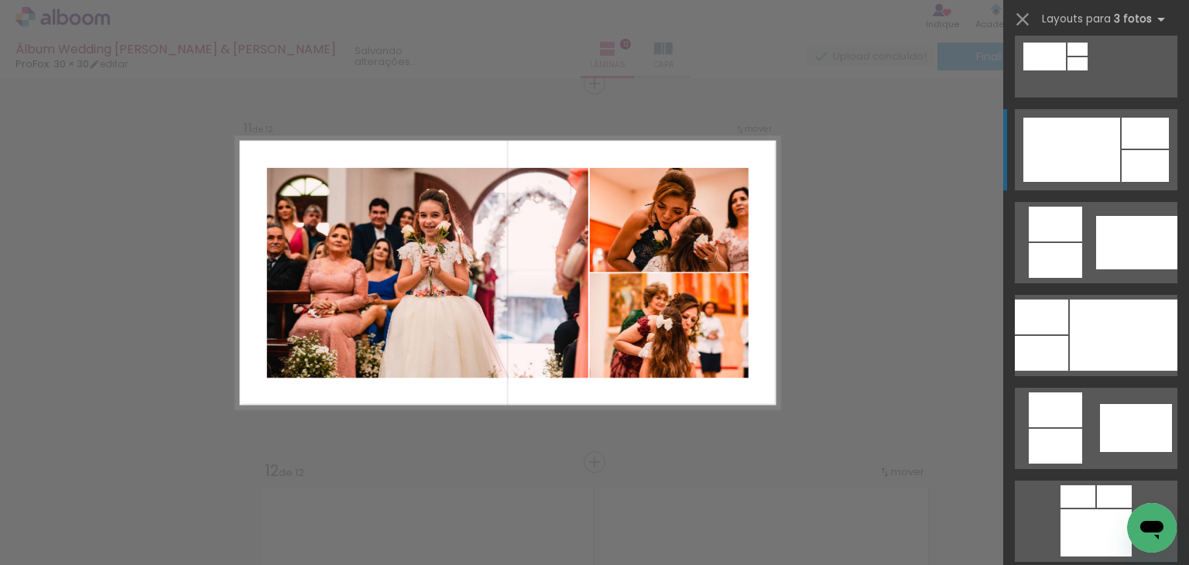
scroll to position [696, 0]
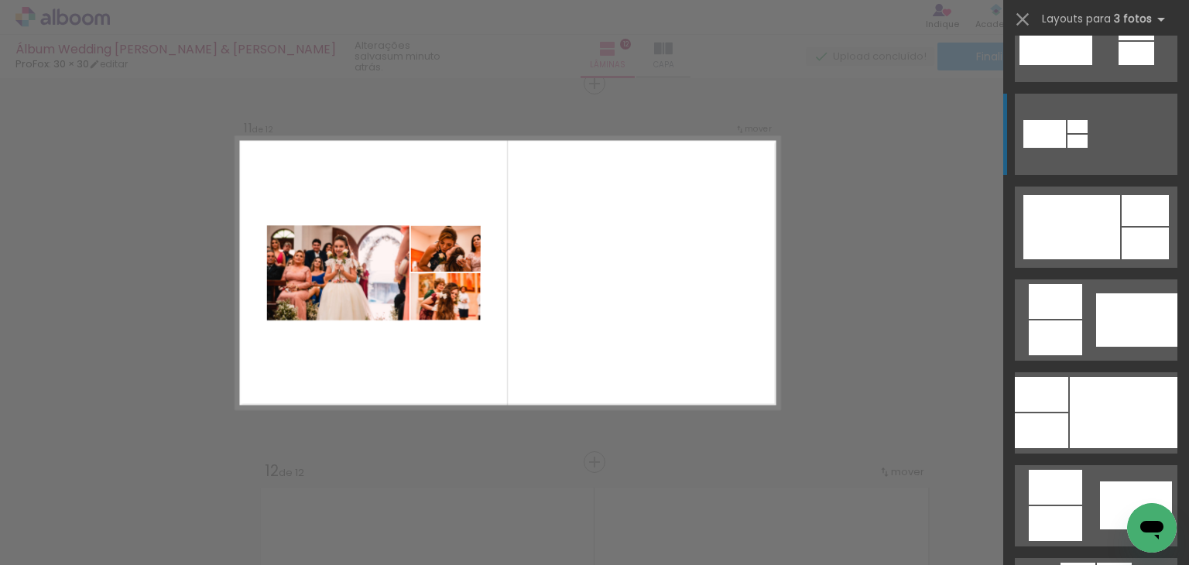
click at [1031, 143] on div at bounding box center [1044, 134] width 43 height 28
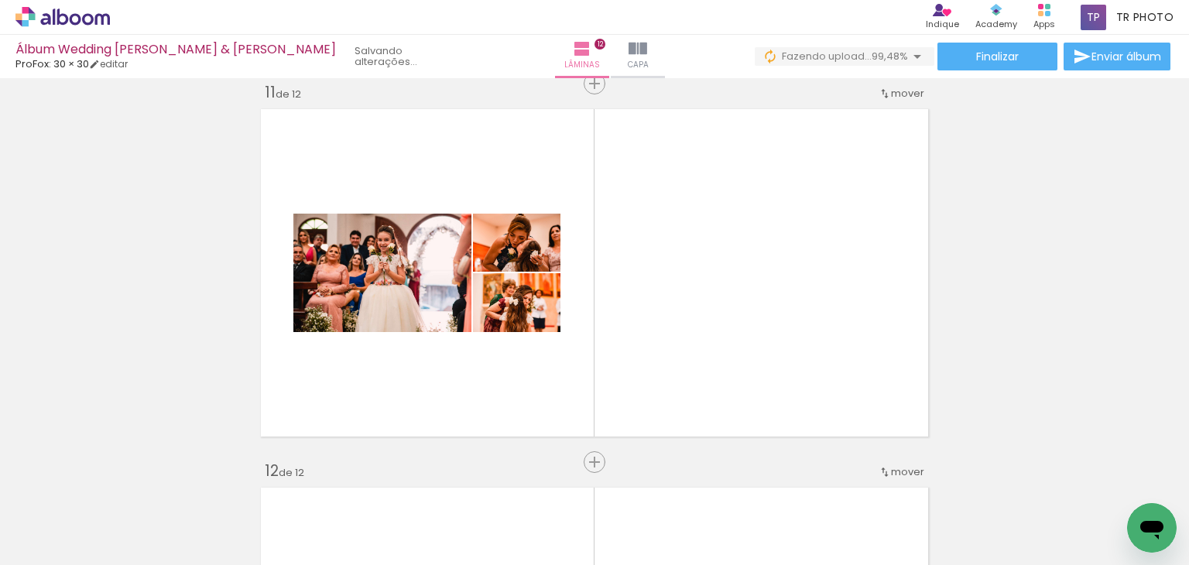
scroll to position [0, 15669]
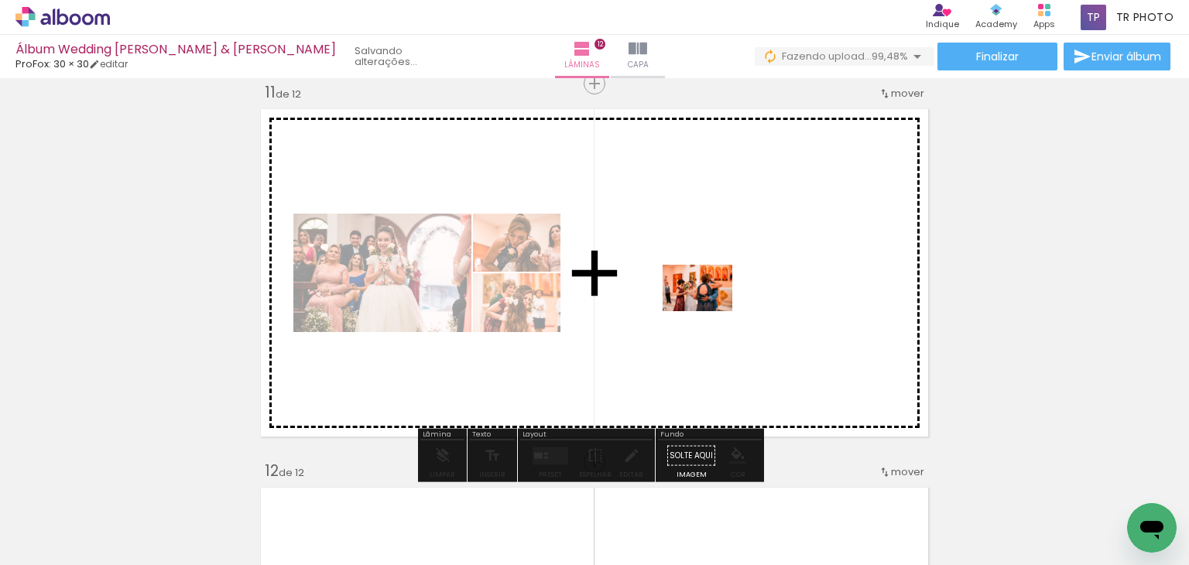
drag, startPoint x: 1113, startPoint y: 511, endPoint x: 709, endPoint y: 311, distance: 450.9
click at [709, 311] on quentale-workspace at bounding box center [594, 282] width 1189 height 565
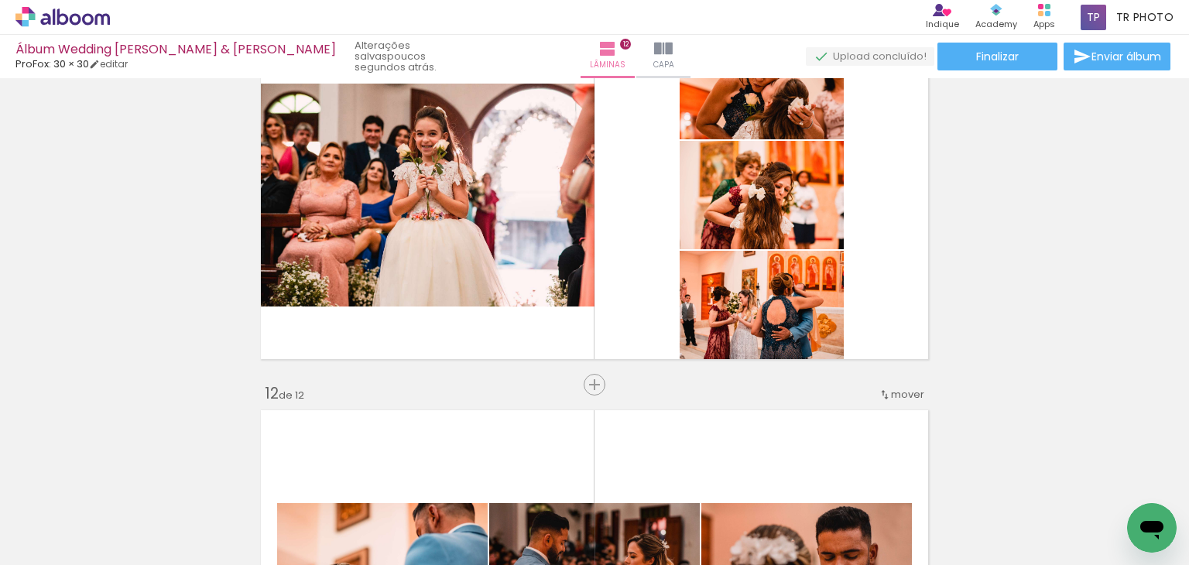
scroll to position [3804, 0]
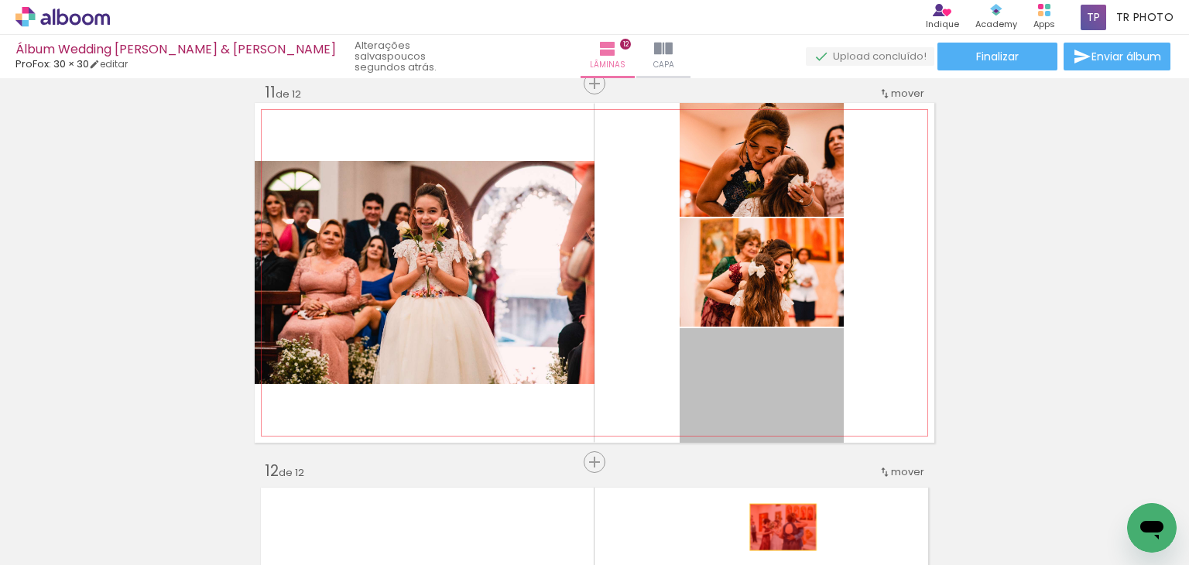
drag, startPoint x: 765, startPoint y: 391, endPoint x: 761, endPoint y: 526, distance: 135.5
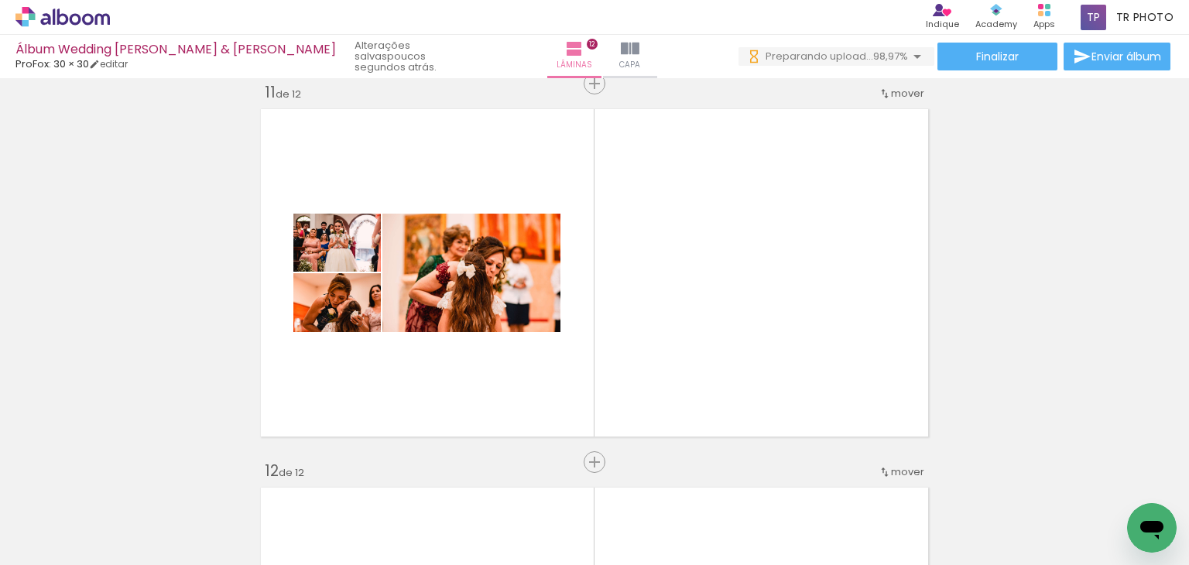
scroll to position [0, 15843]
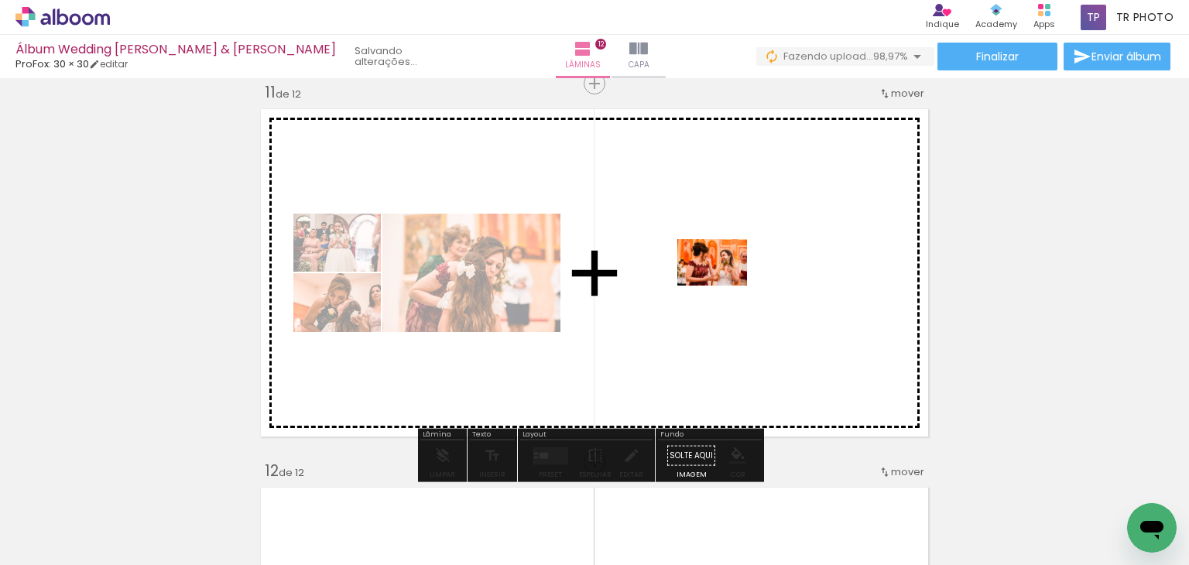
drag, startPoint x: 1114, startPoint y: 518, endPoint x: 724, endPoint y: 286, distance: 454.9
click at [724, 286] on quentale-workspace at bounding box center [594, 282] width 1189 height 565
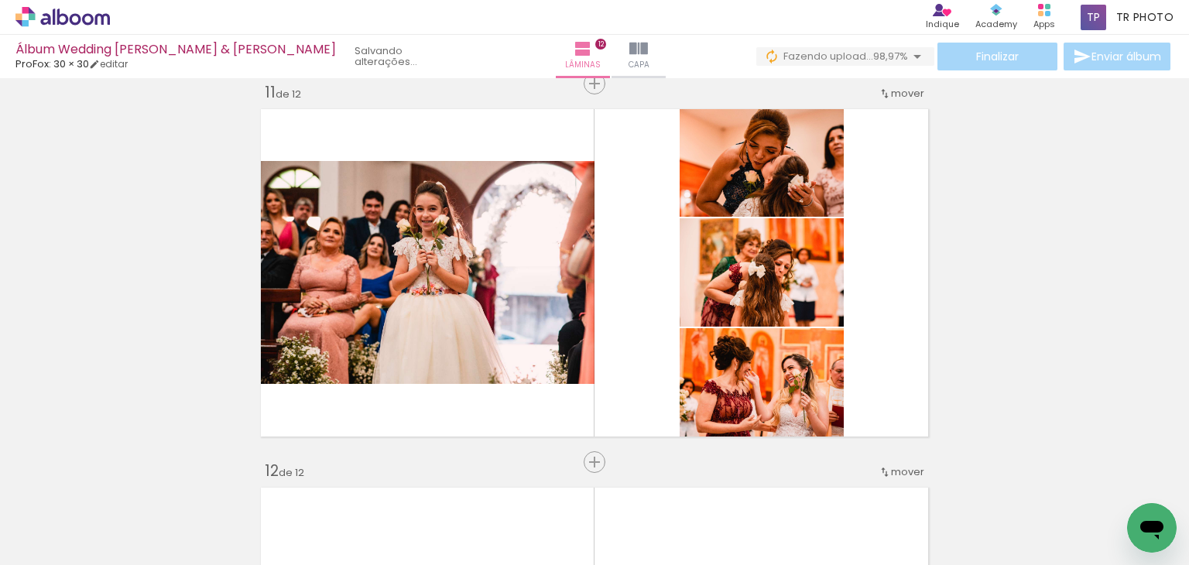
scroll to position [0, 3958]
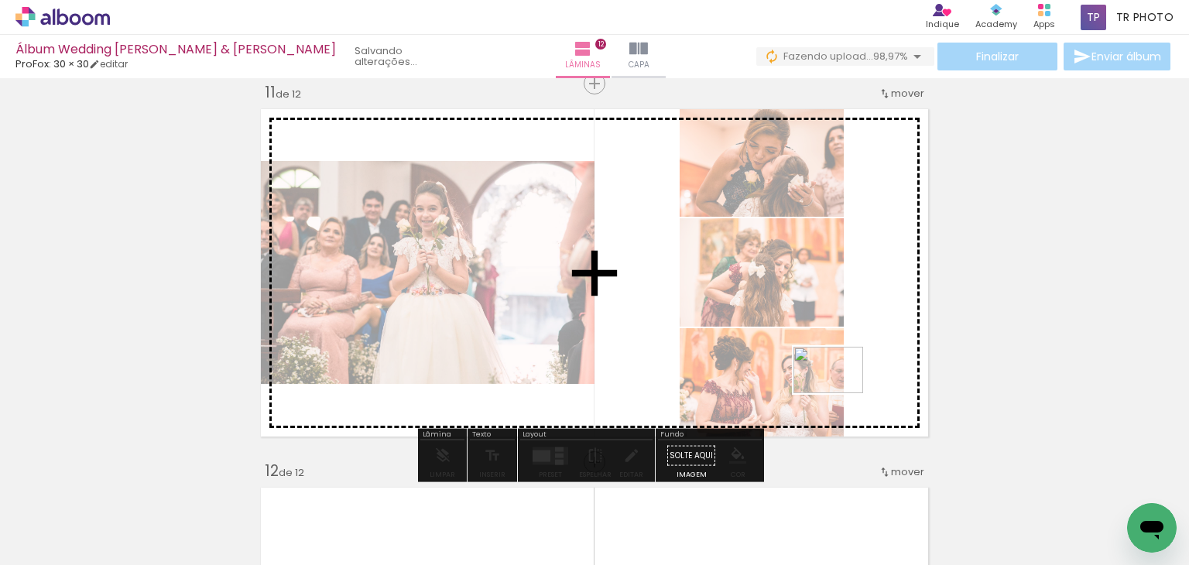
drag, startPoint x: 538, startPoint y: 514, endPoint x: 840, endPoint y: 393, distance: 325.0
click at [840, 393] on quentale-workspace at bounding box center [594, 282] width 1189 height 565
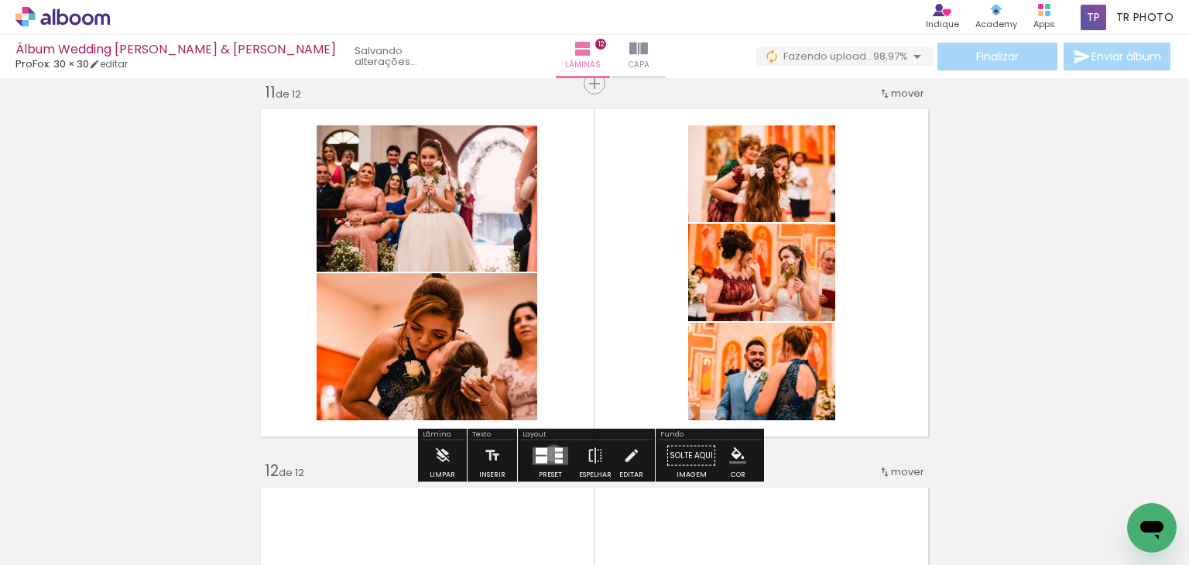
click at [549, 453] on quentale-layouter at bounding box center [550, 455] width 36 height 18
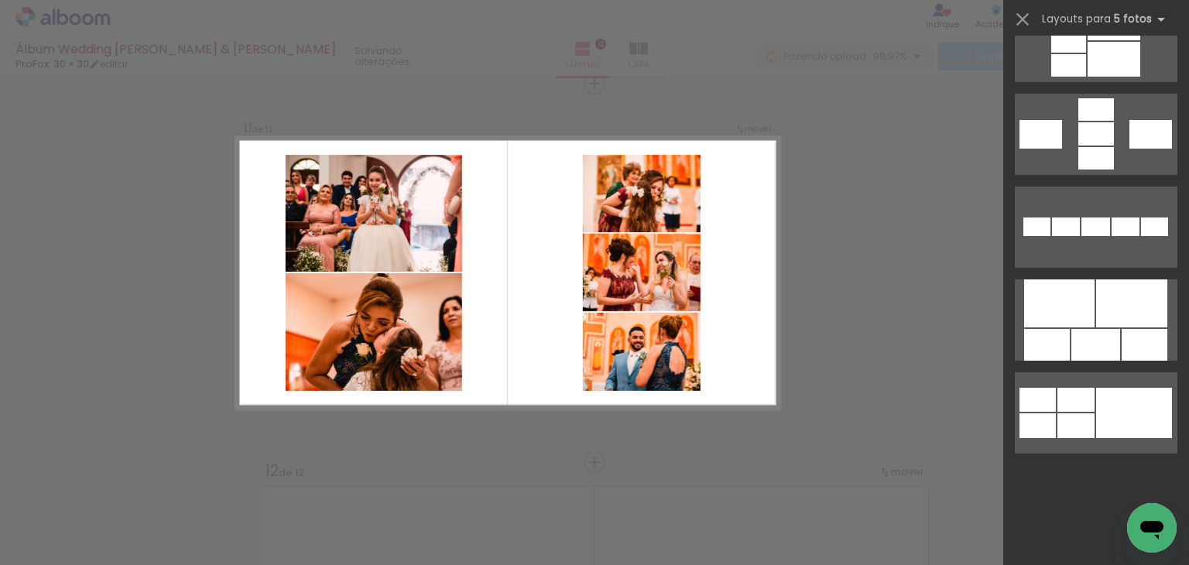
scroll to position [0, 0]
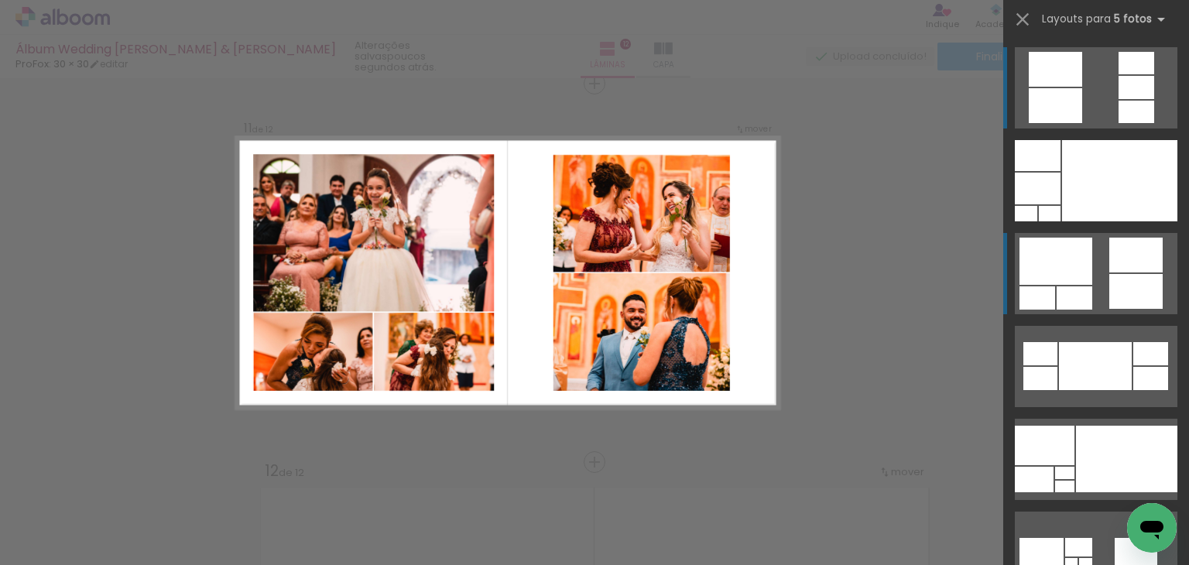
click at [1063, 251] on div at bounding box center [1055, 261] width 73 height 47
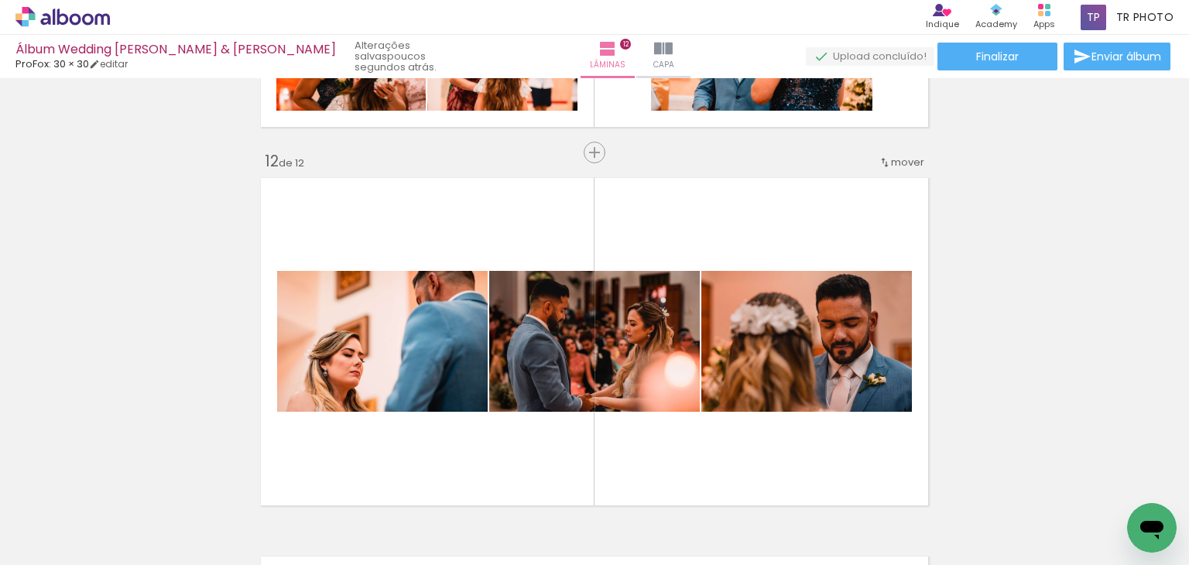
scroll to position [4191, 0]
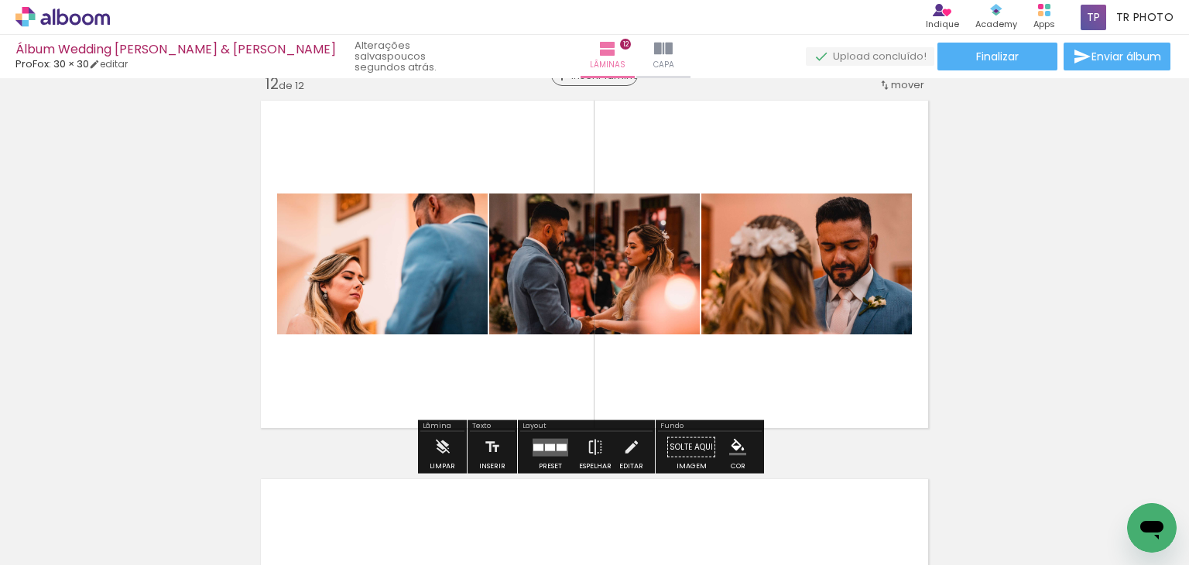
click at [590, 83] on div "Inserir lâmina" at bounding box center [595, 75] width 84 height 19
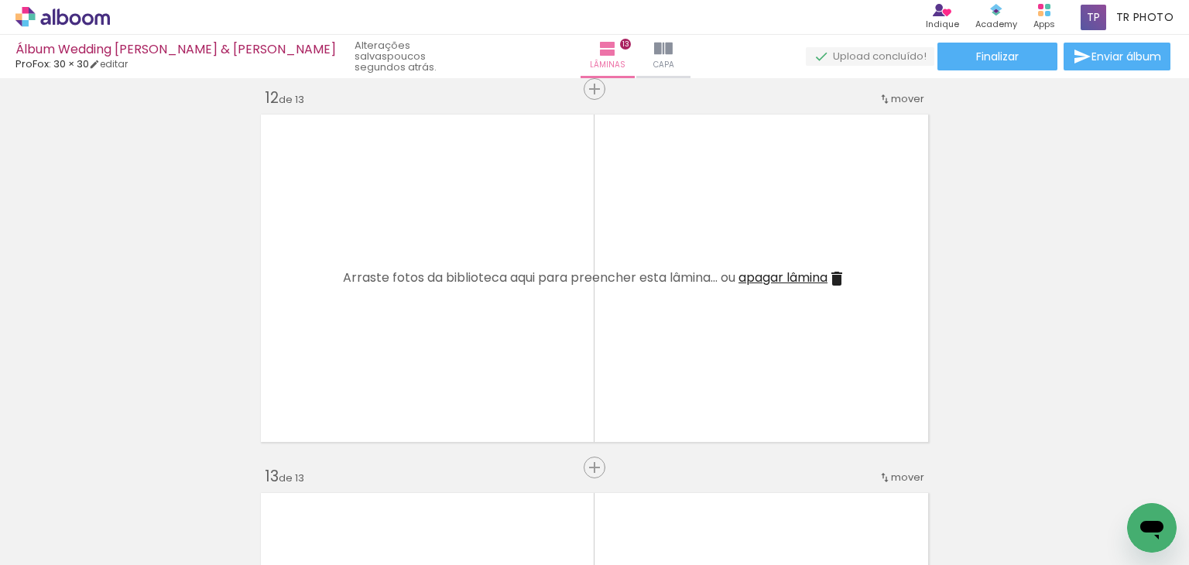
scroll to position [4268, 0]
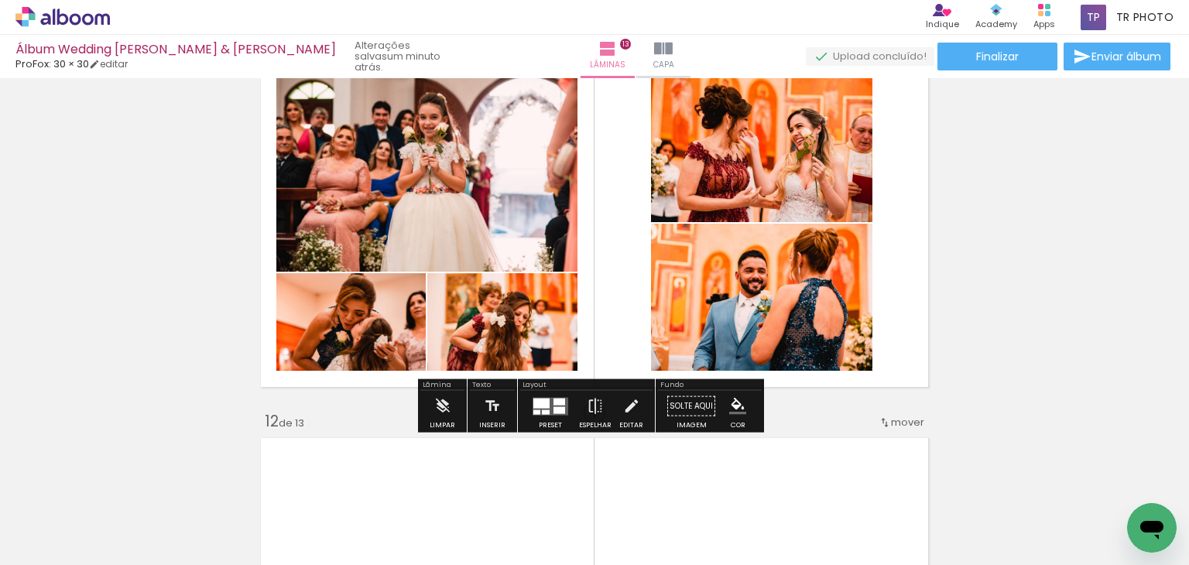
scroll to position [3804, 0]
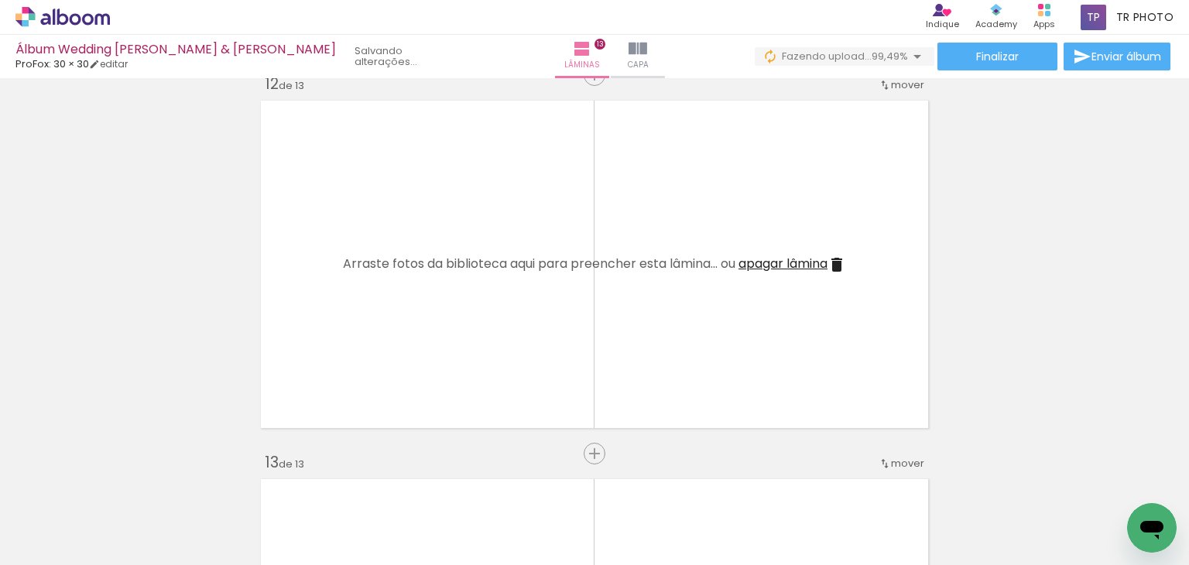
scroll to position [0, 15929]
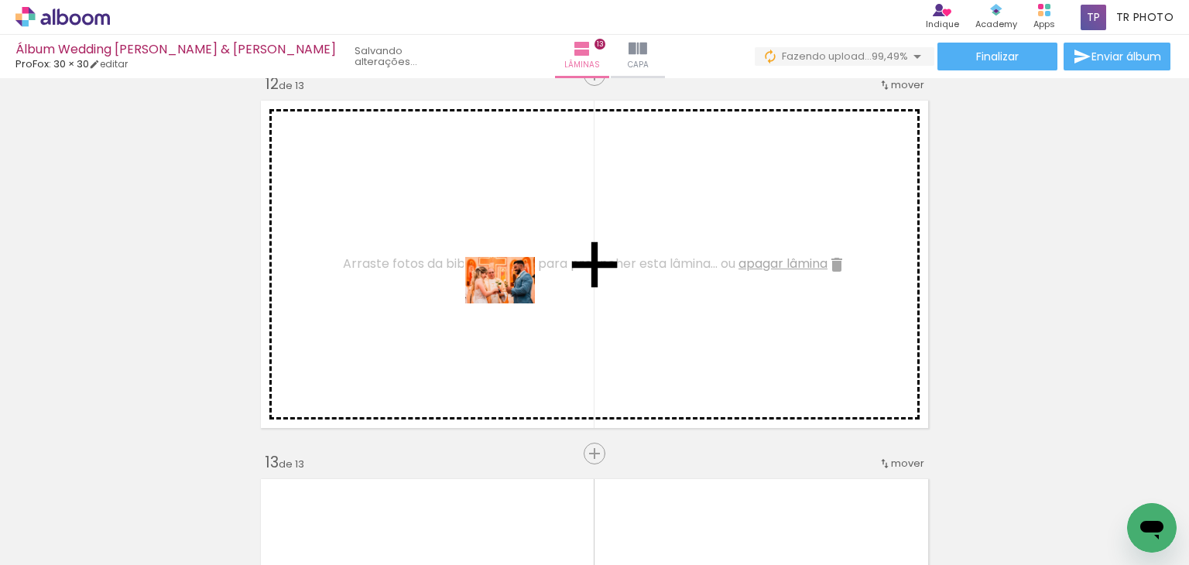
drag, startPoint x: 1115, startPoint y: 508, endPoint x: 511, endPoint y: 303, distance: 637.5
click at [511, 303] on quentale-workspace at bounding box center [594, 282] width 1189 height 565
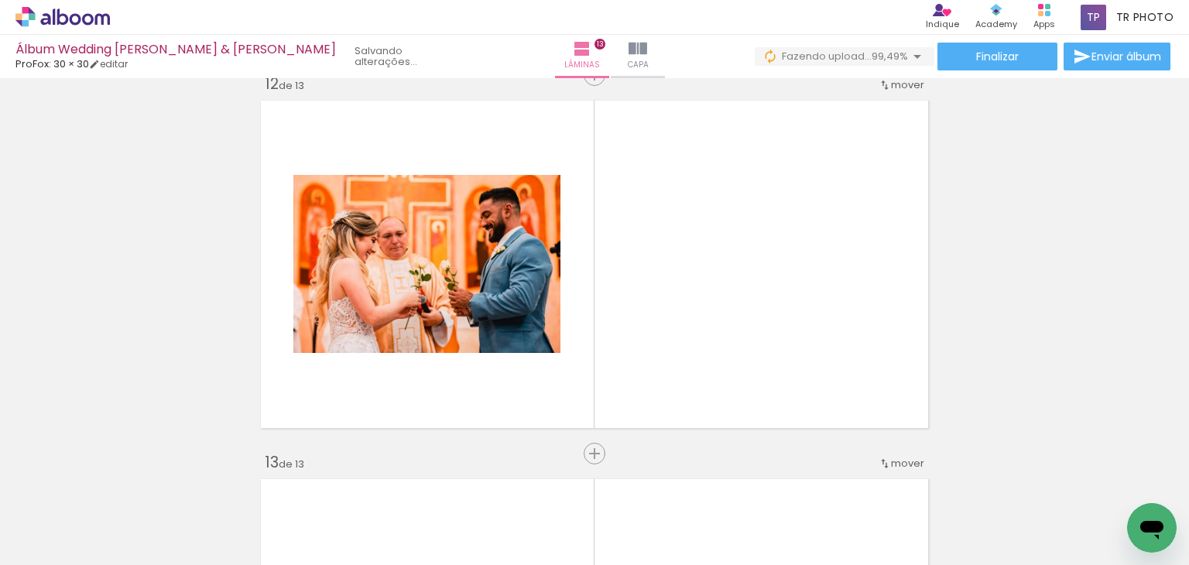
scroll to position [0, 15377]
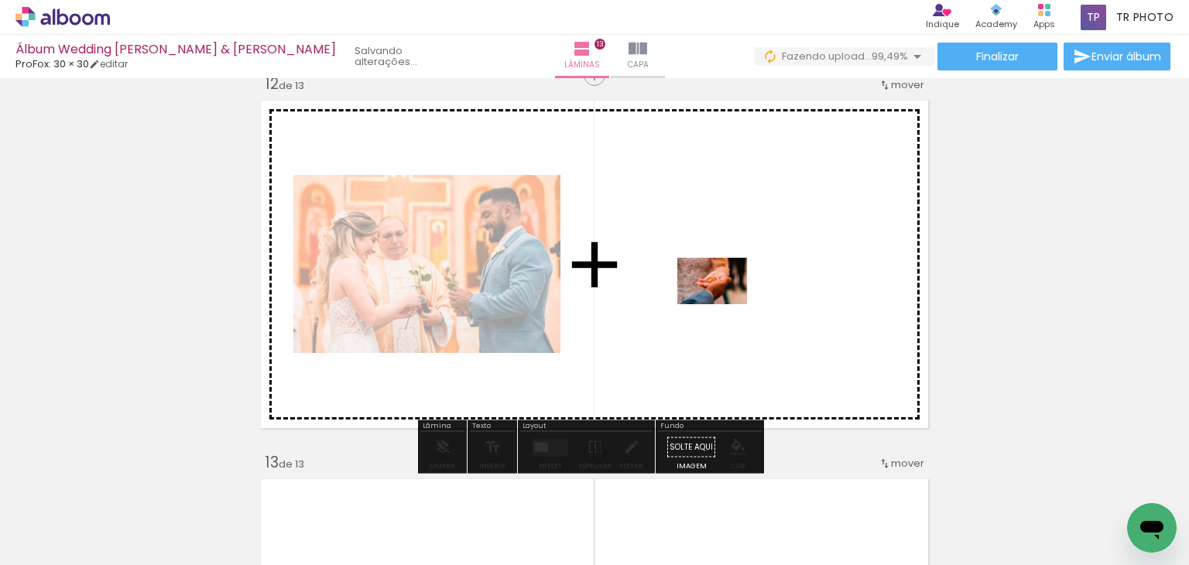
drag, startPoint x: 406, startPoint y: 514, endPoint x: 724, endPoint y: 304, distance: 381.0
click at [724, 304] on quentale-workspace at bounding box center [594, 282] width 1189 height 565
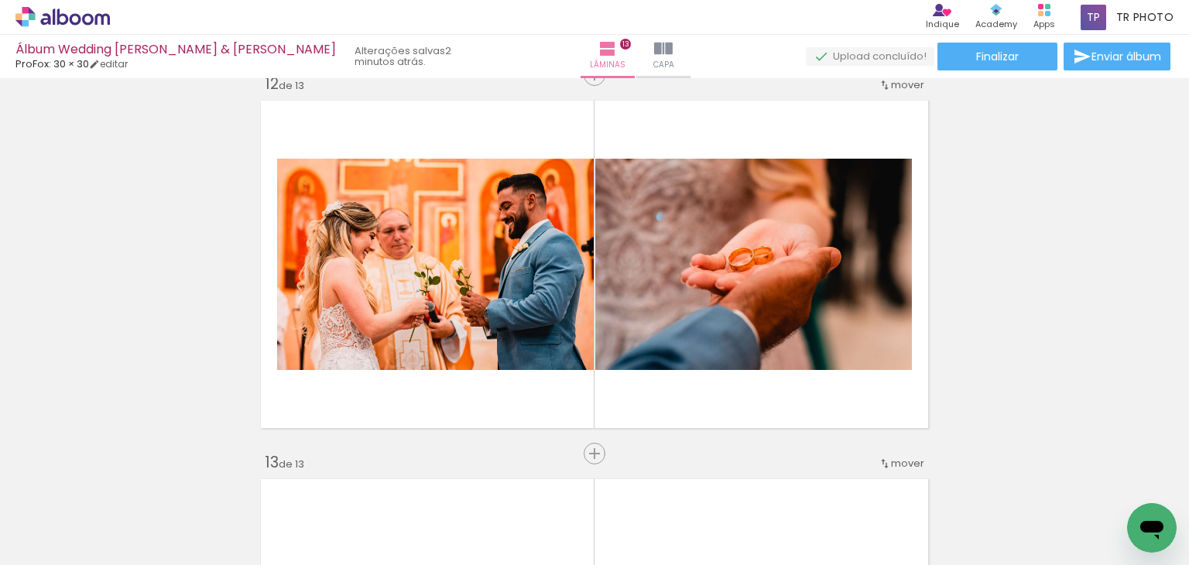
scroll to position [0, 4179]
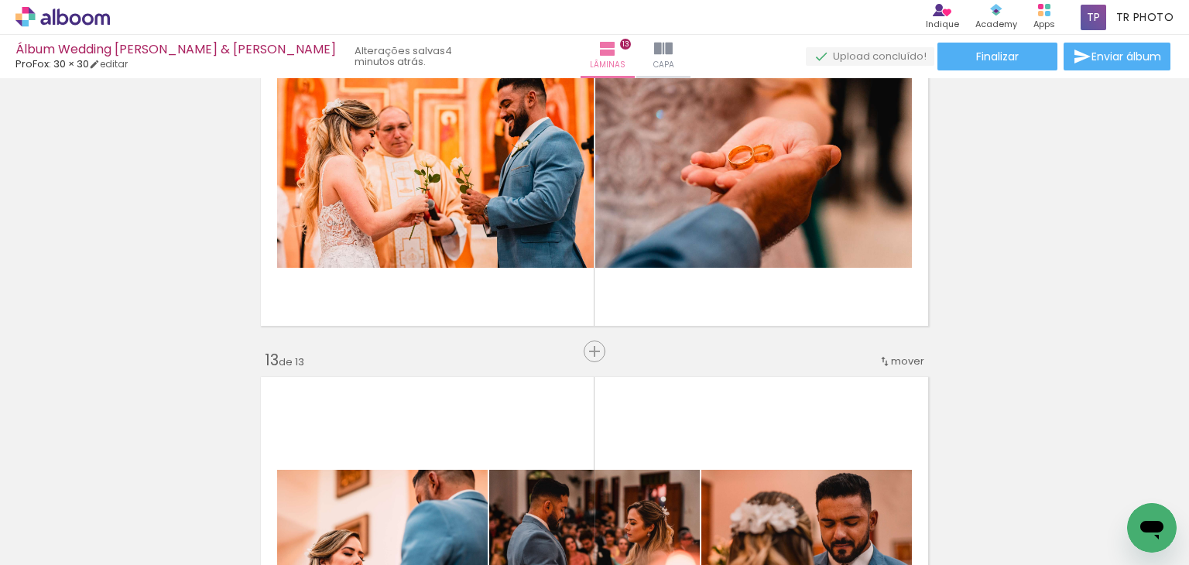
scroll to position [4268, 0]
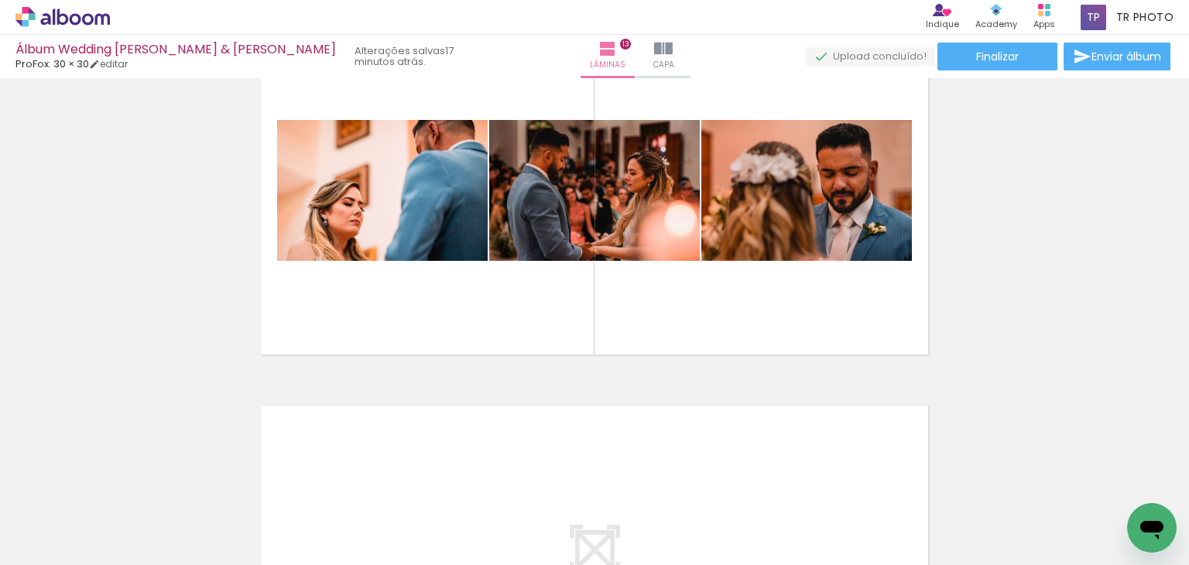
scroll to position [0, 4179]
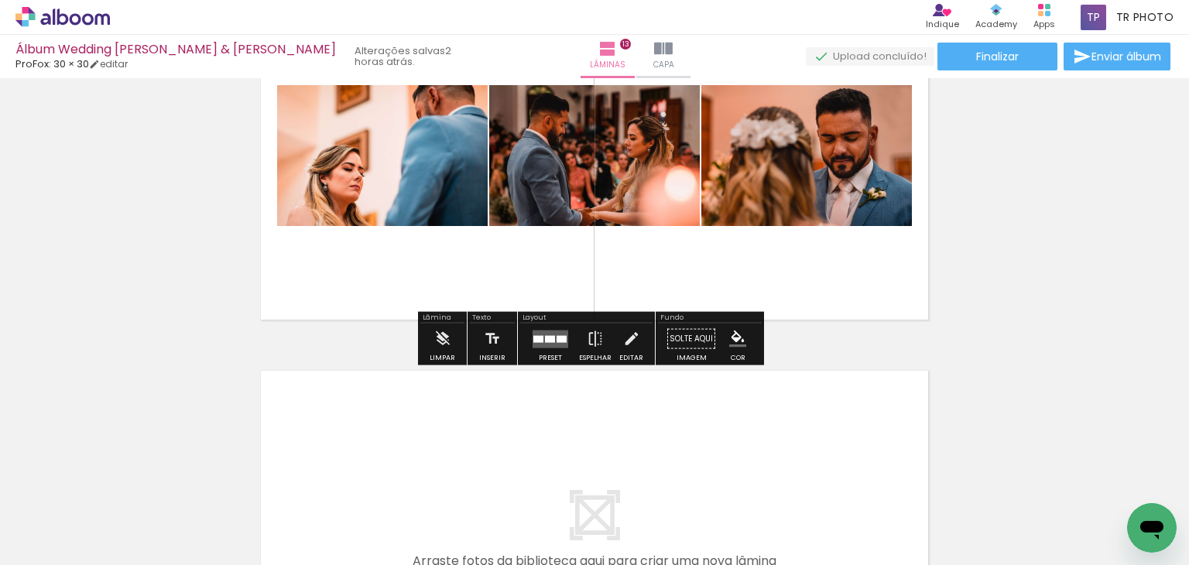
scroll to position [4658, 0]
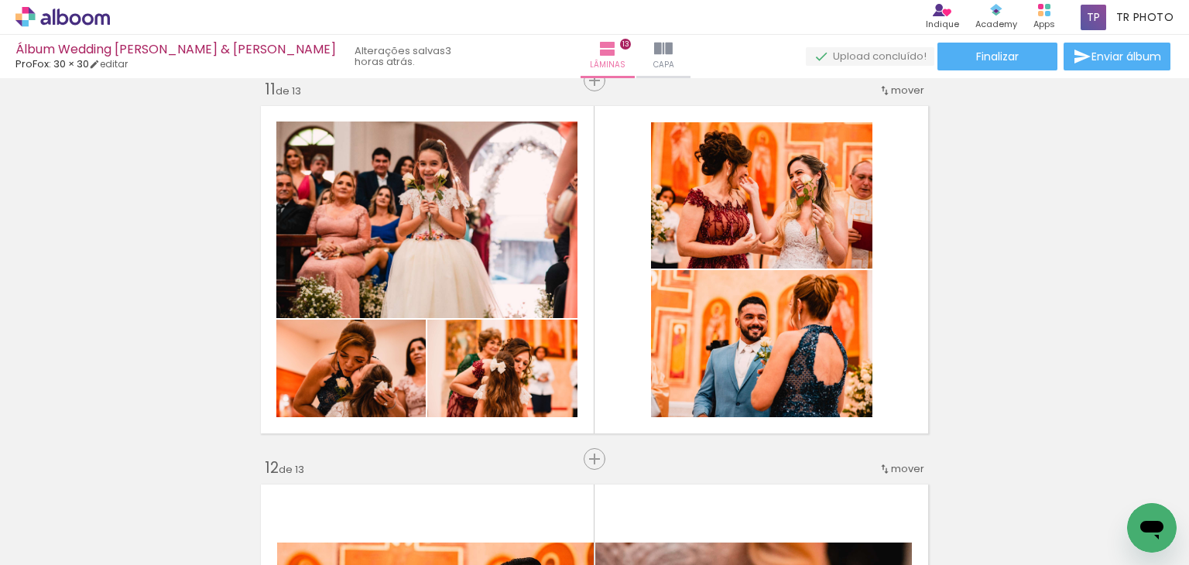
scroll to position [0, 4179]
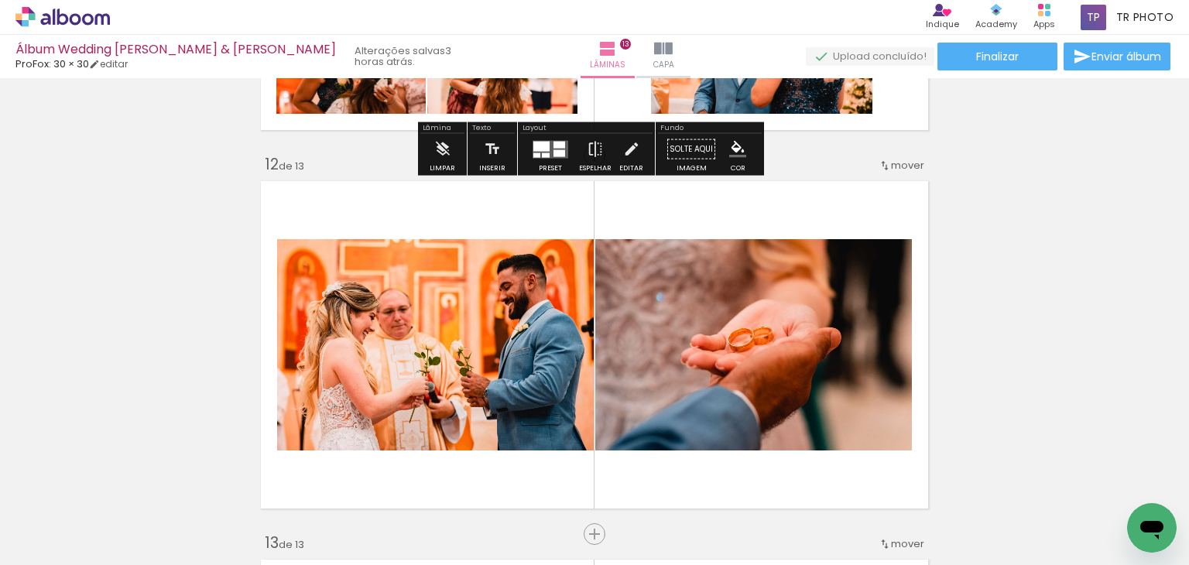
scroll to position [4117, 0]
